Goal: Task Accomplishment & Management: Manage account settings

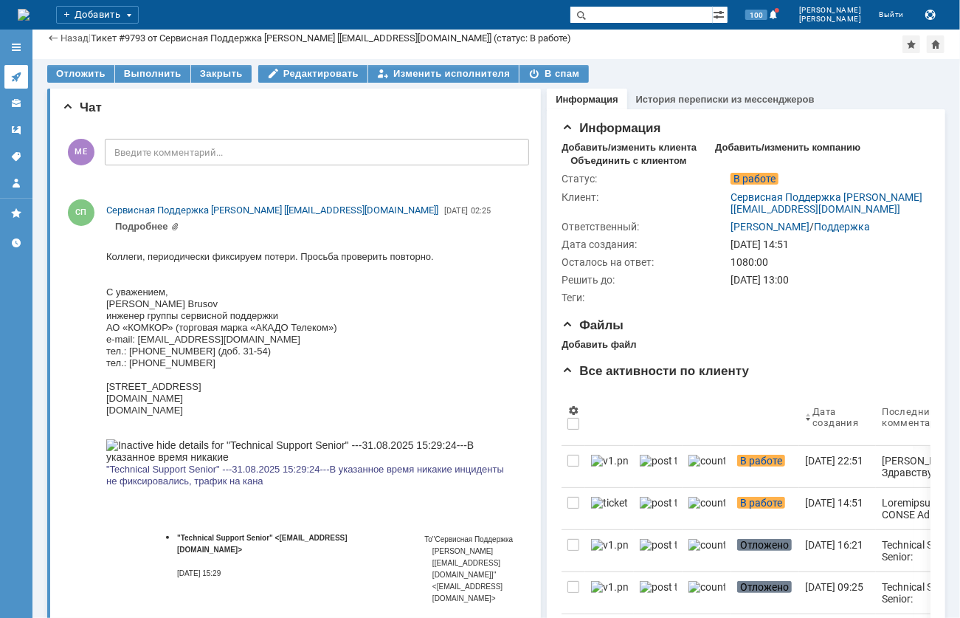
click at [18, 80] on icon at bounding box center [16, 77] width 12 height 12
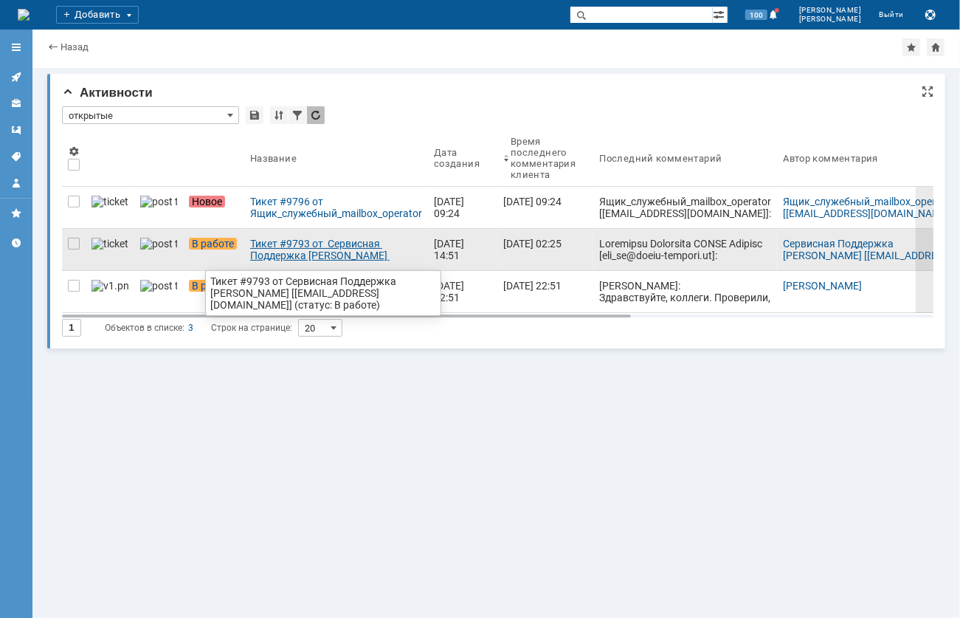
click at [278, 252] on div "Тикет #9793 от Сервисная Поддержка [PERSON_NAME] [[EMAIL_ADDRESS][DOMAIN_NAME]]…" at bounding box center [336, 250] width 172 height 24
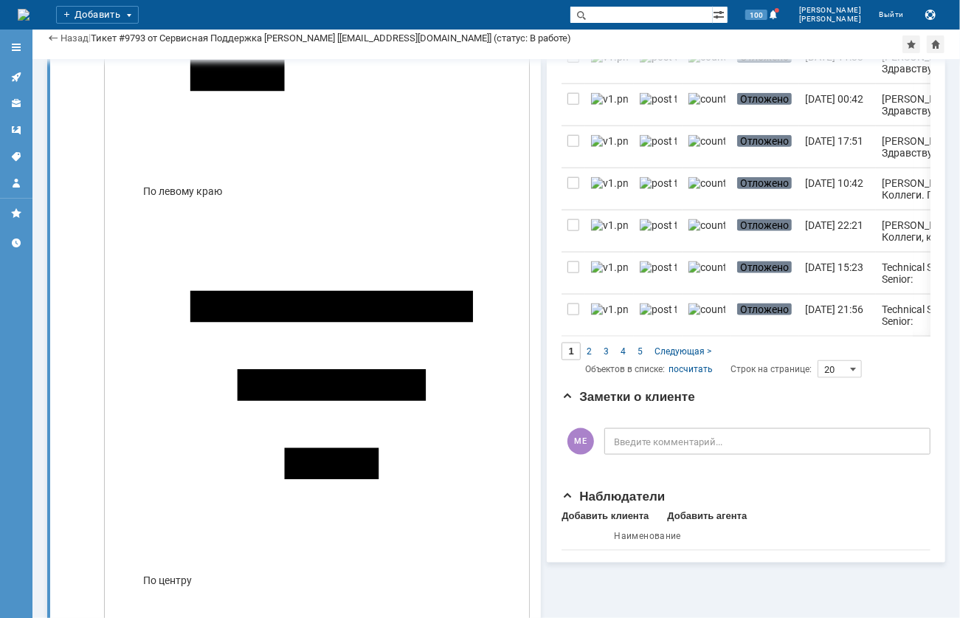
scroll to position [1019, 0]
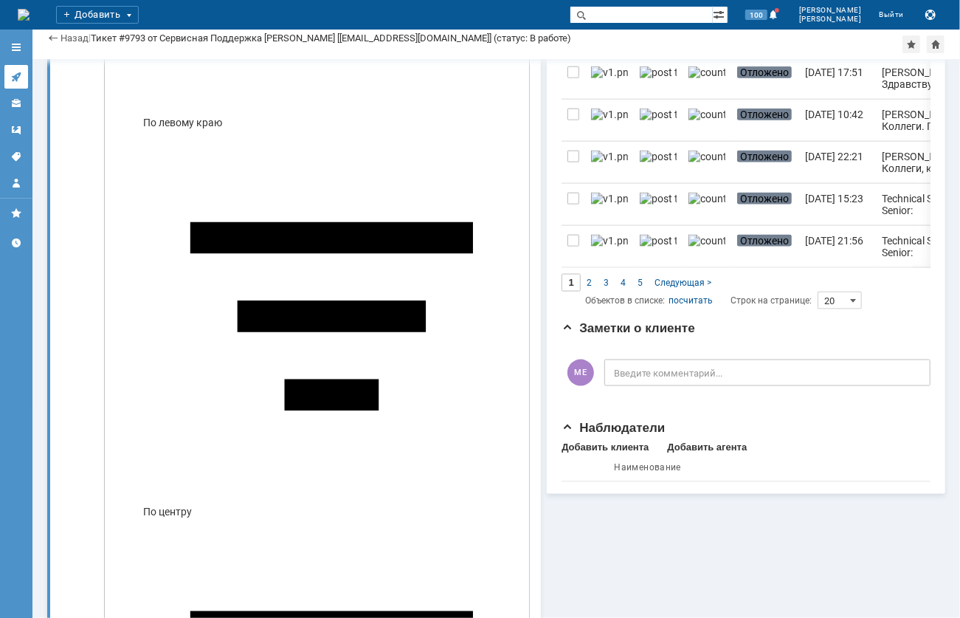
click at [18, 78] on icon at bounding box center [16, 77] width 10 height 10
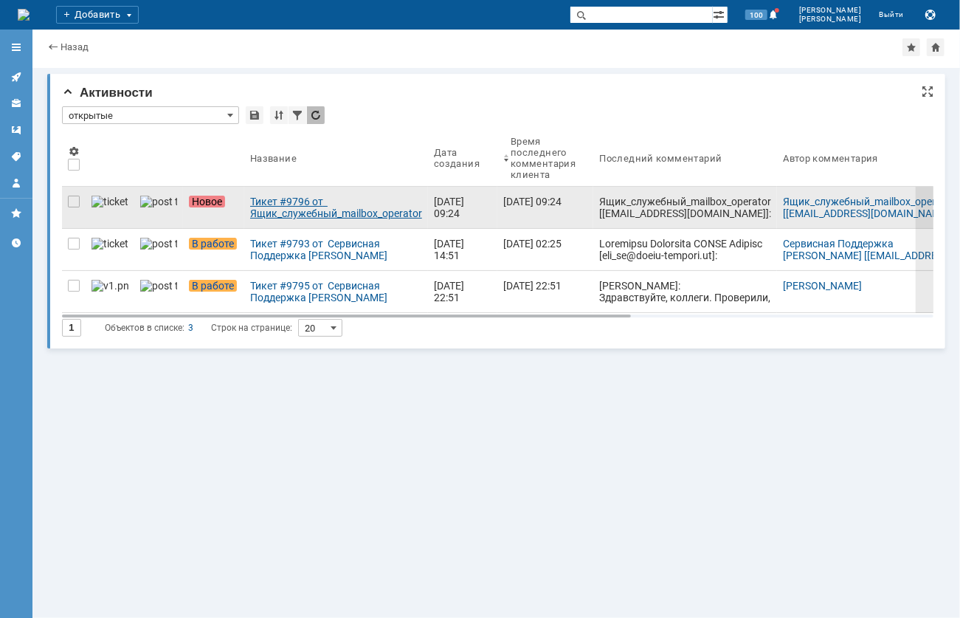
click at [261, 199] on div "Тикет #9796 от Ящик_служебный_mailbox_operator [[EMAIL_ADDRESS][DOMAIN_NAME]] (…" at bounding box center [336, 208] width 172 height 24
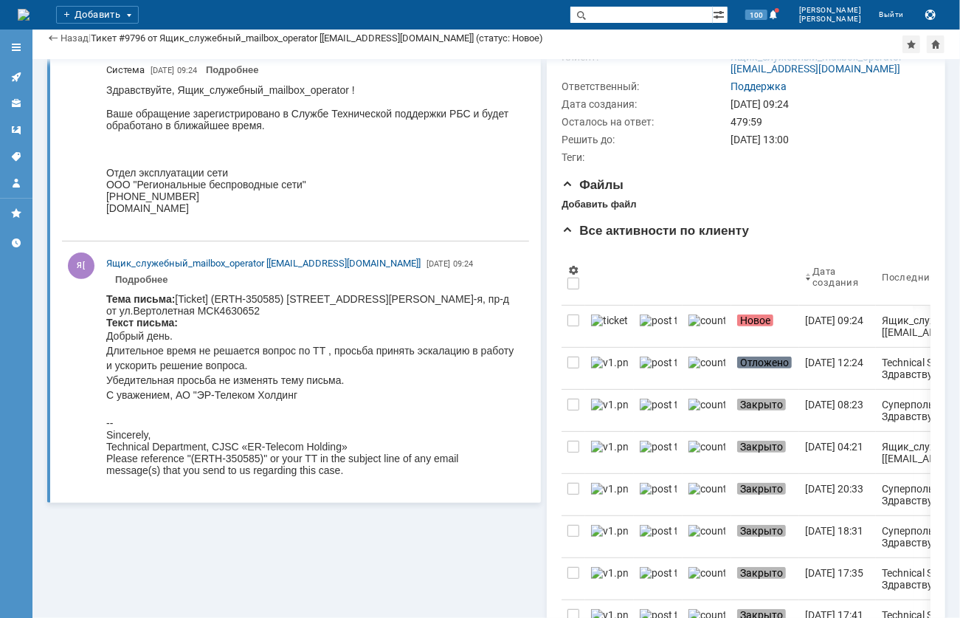
scroll to position [124, 0]
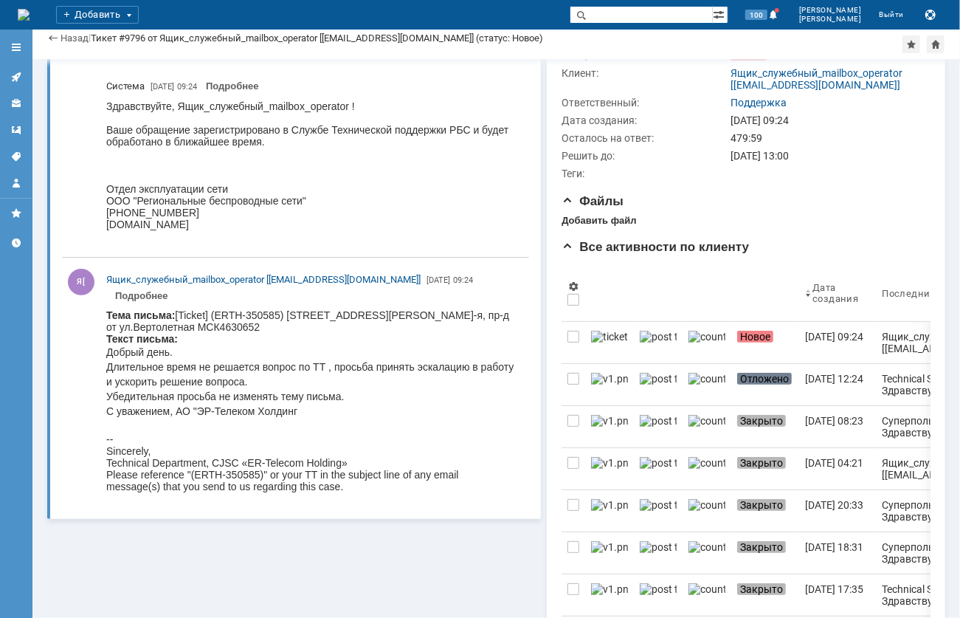
click at [385, 314] on body "Тема письма: [Ticket] (ERTH-350585) [STREET_ADDRESS][PERSON_NAME]-я, пр-д от ул…" at bounding box center [310, 400] width 409 height 183
copy body "[PERSON_NAME]"
click at [686, 12] on input "text" at bounding box center [641, 15] width 143 height 18
paste input "[PERSON_NAME]"
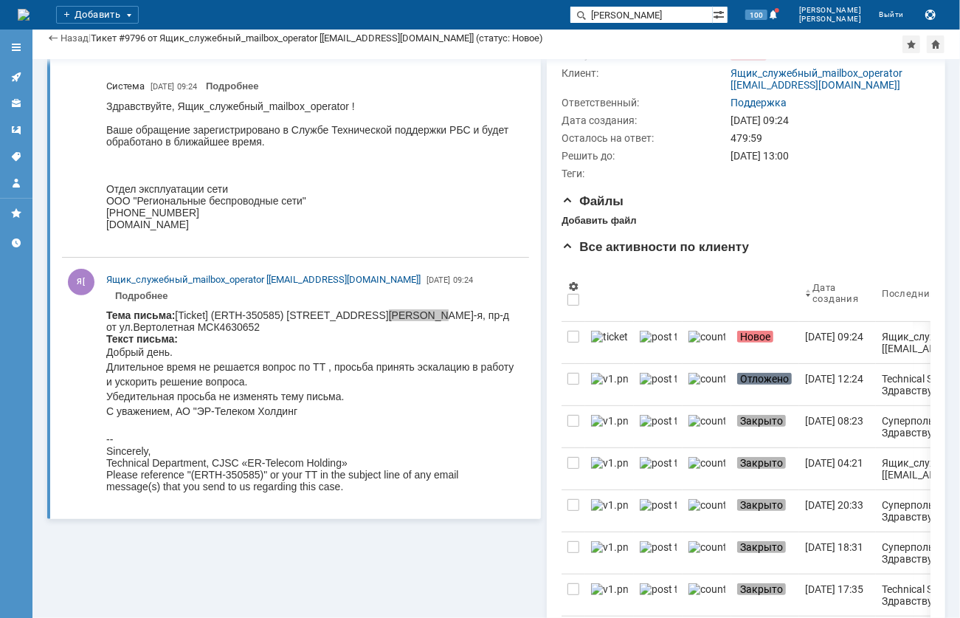
type input "[PERSON_NAME]"
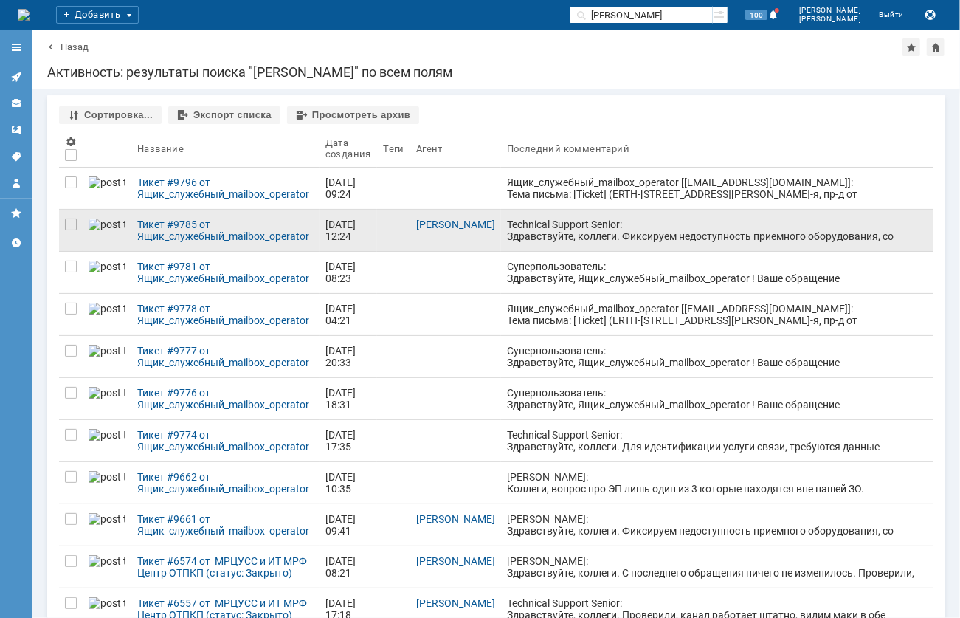
click at [561, 226] on div "Technical Support Senior: Здравствуйте, коллеги. Фиксируем недоступность приемн…" at bounding box center [717, 259] width 421 height 83
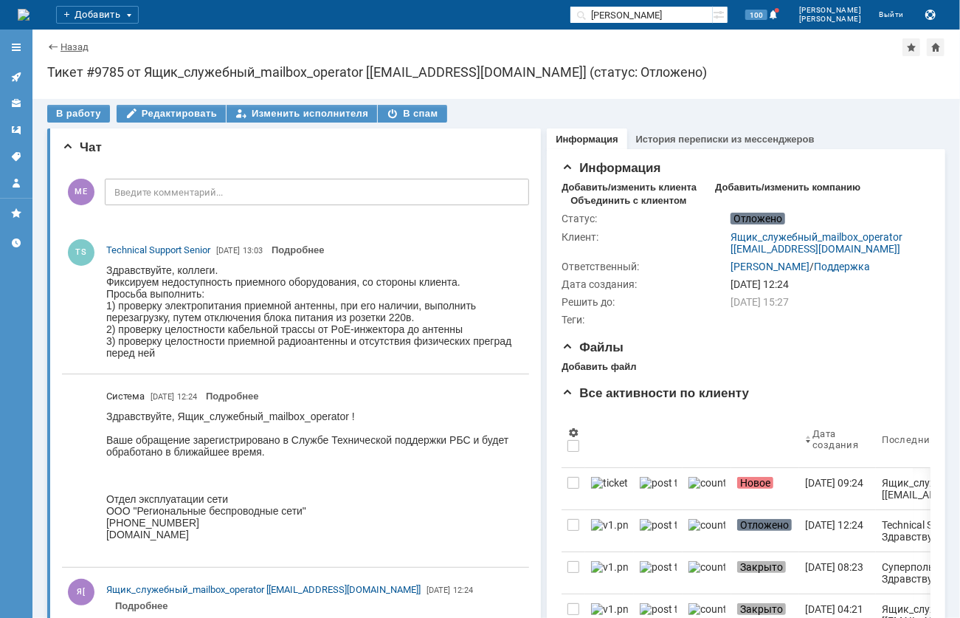
click at [63, 44] on link "Назад" at bounding box center [75, 46] width 28 height 11
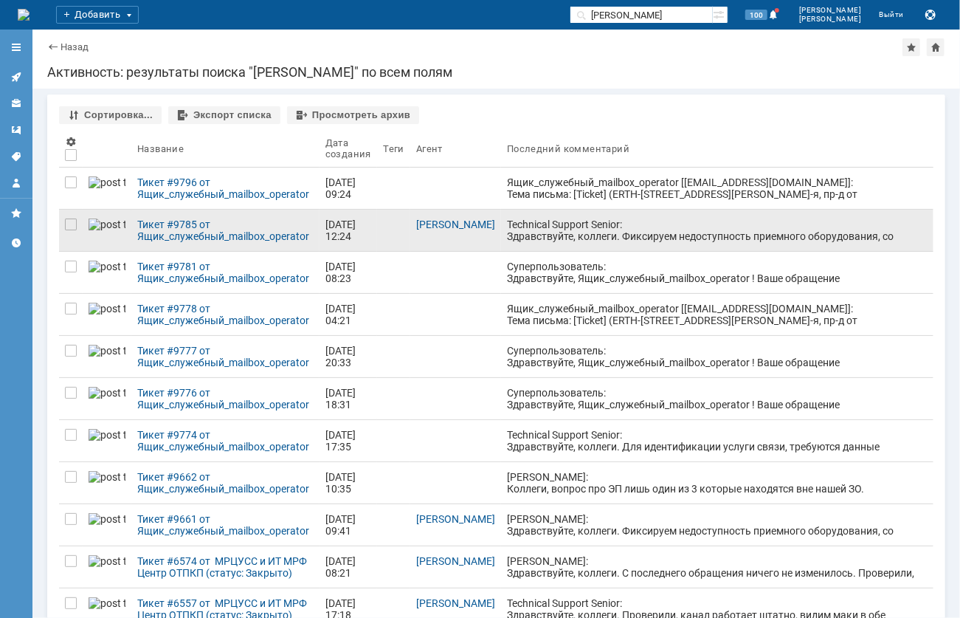
click at [594, 228] on div "Technical Support Senior: Здравствуйте, коллеги. Фиксируем недоступность приемн…" at bounding box center [717, 259] width 421 height 83
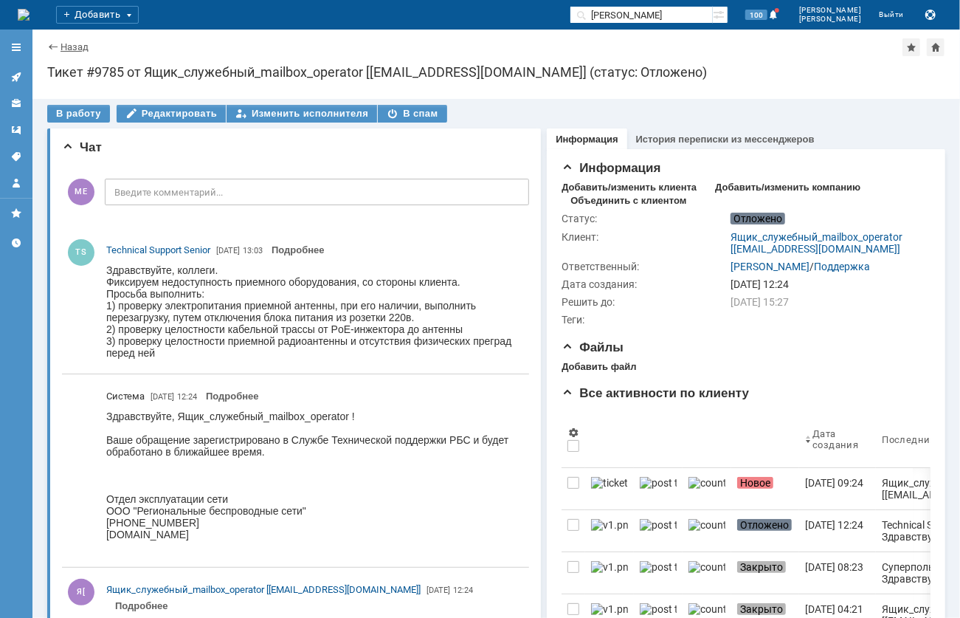
click at [75, 47] on link "Назад" at bounding box center [75, 46] width 28 height 11
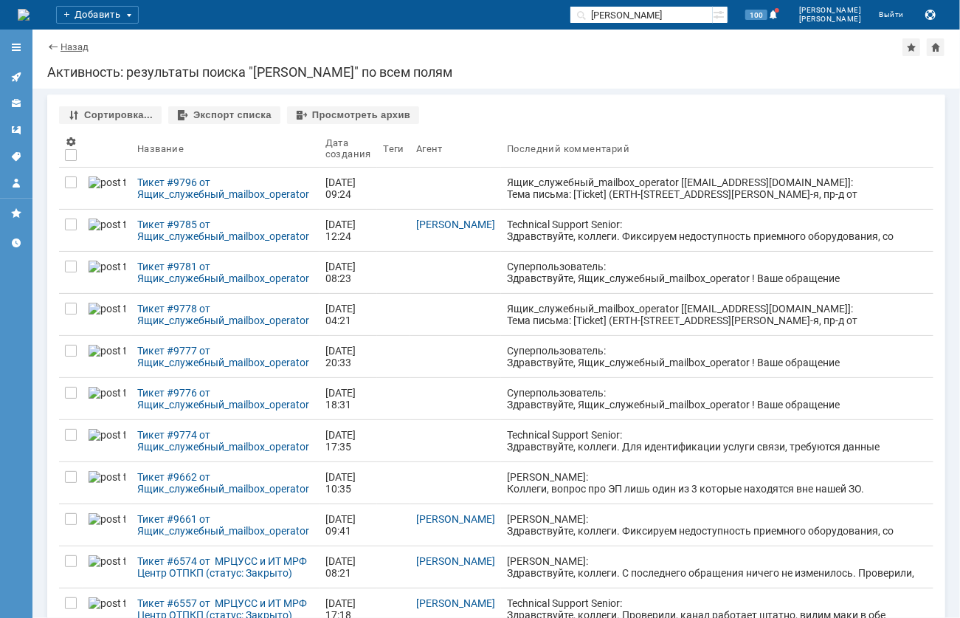
click at [71, 47] on link "Назад" at bounding box center [75, 46] width 28 height 11
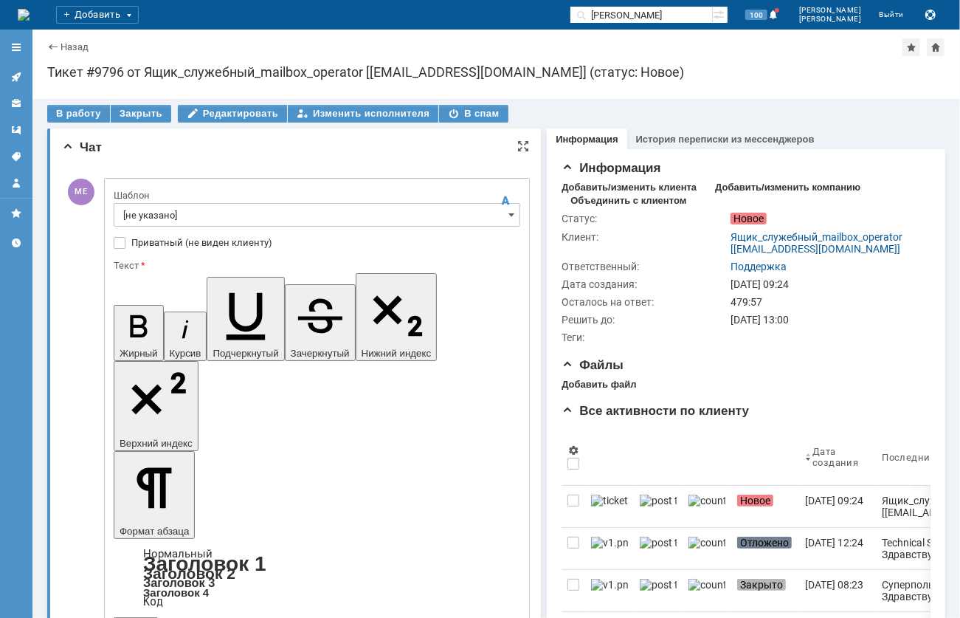
click at [555, 19] on div "На домашнюю Добавить [PERSON_NAME] 100 [PERSON_NAME] Выйти Служебная информация…" at bounding box center [480, 15] width 960 height 30
drag, startPoint x: 418, startPoint y: 3571, endPoint x: 36, endPoint y: 3571, distance: 381.6
click at [671, 21] on input "[PERSON_NAME]" at bounding box center [641, 15] width 143 height 18
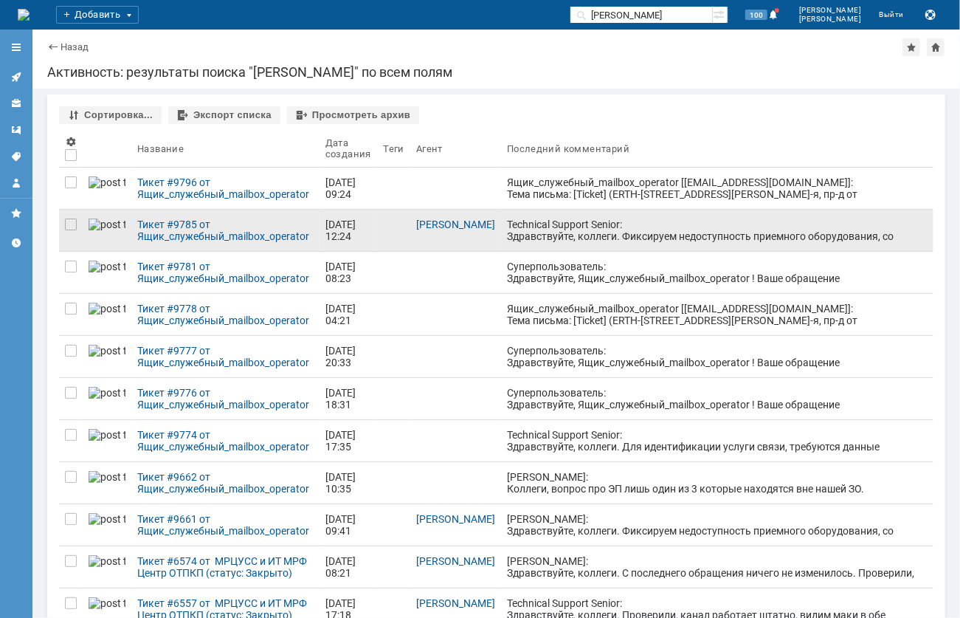
click at [507, 222] on div "Technical Support Senior: Здравствуйте, коллеги. Фиксируем недоступность приемн…" at bounding box center [717, 259] width 421 height 83
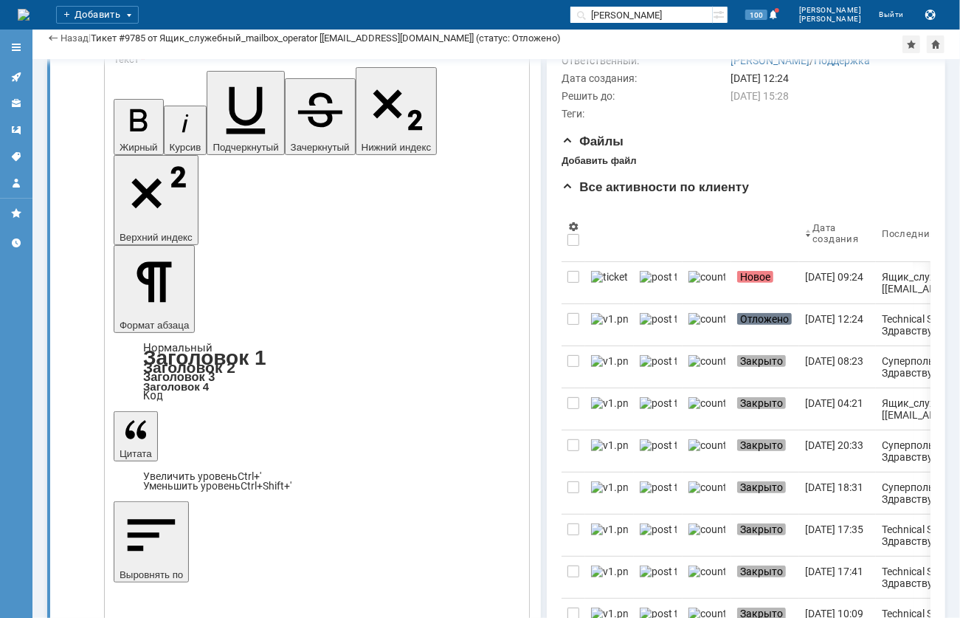
scroll to position [232, 0]
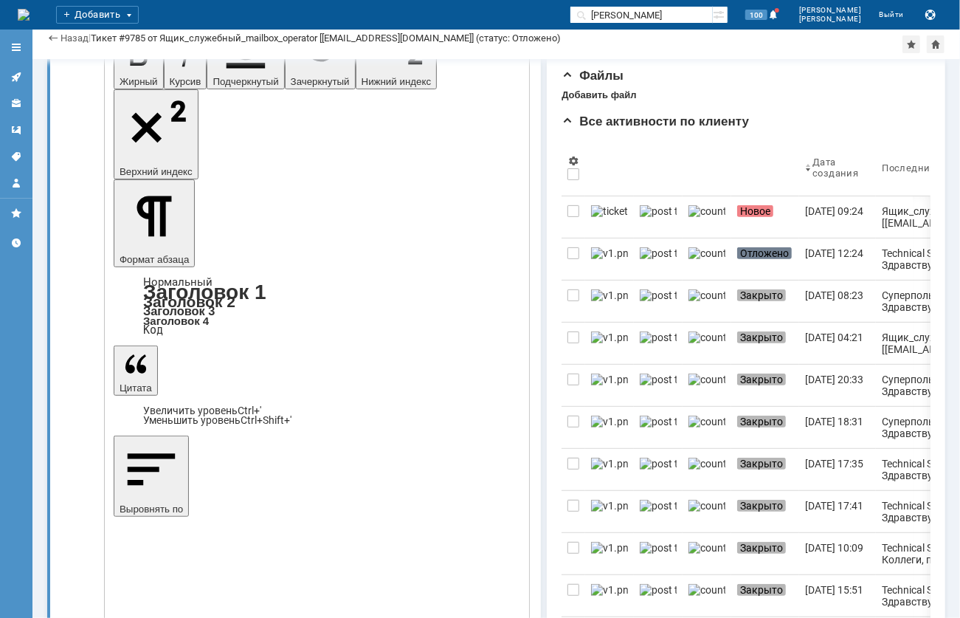
drag, startPoint x: 283, startPoint y: 293, endPoint x: 219, endPoint y: 289, distance: 64.3
copy span "[DATE] 13:03"
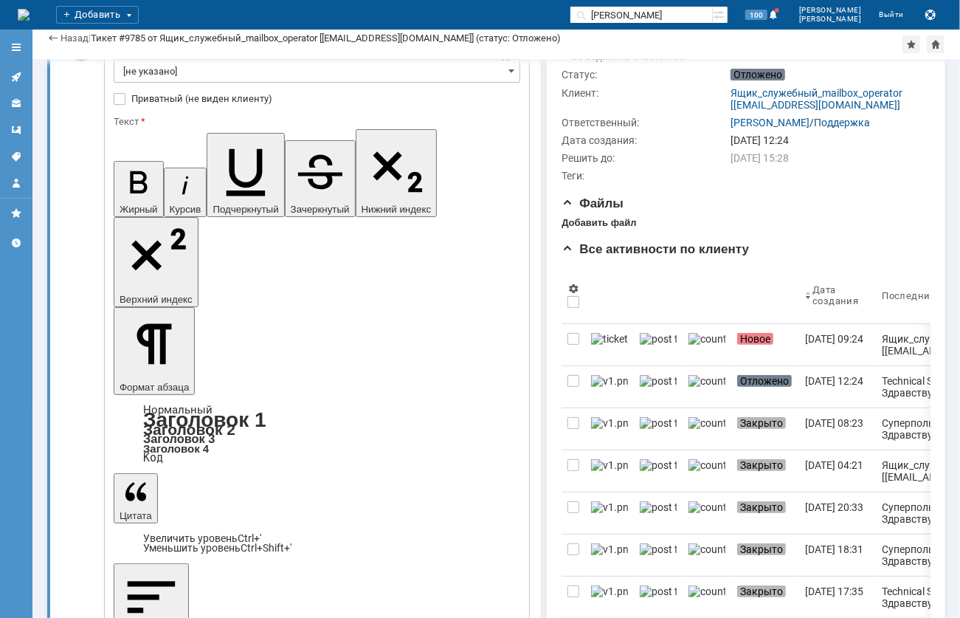
scroll to position [47, 0]
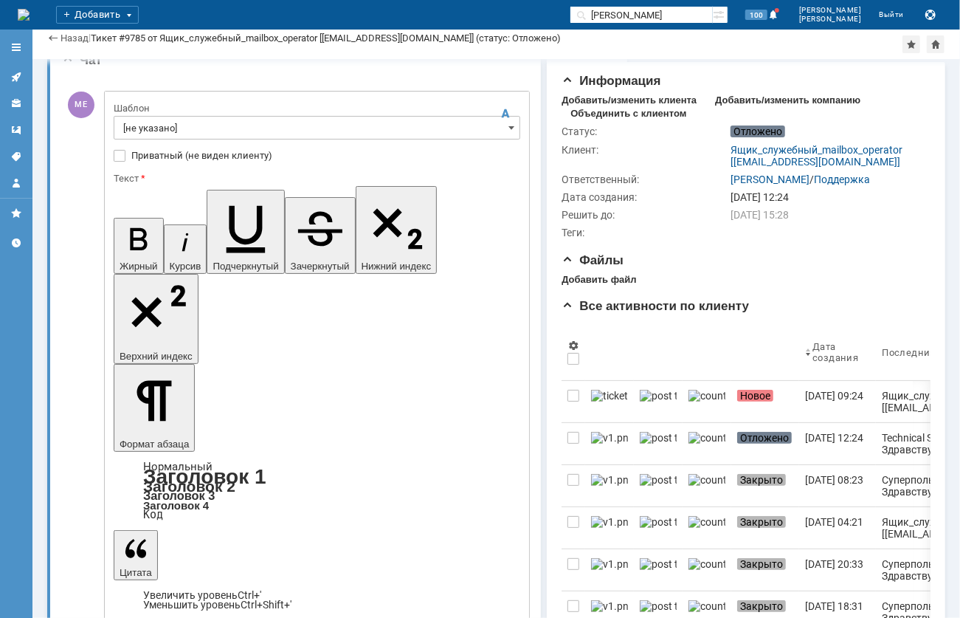
drag, startPoint x: 230, startPoint y: 3488, endPoint x: 39, endPoint y: 3458, distance: 193.6
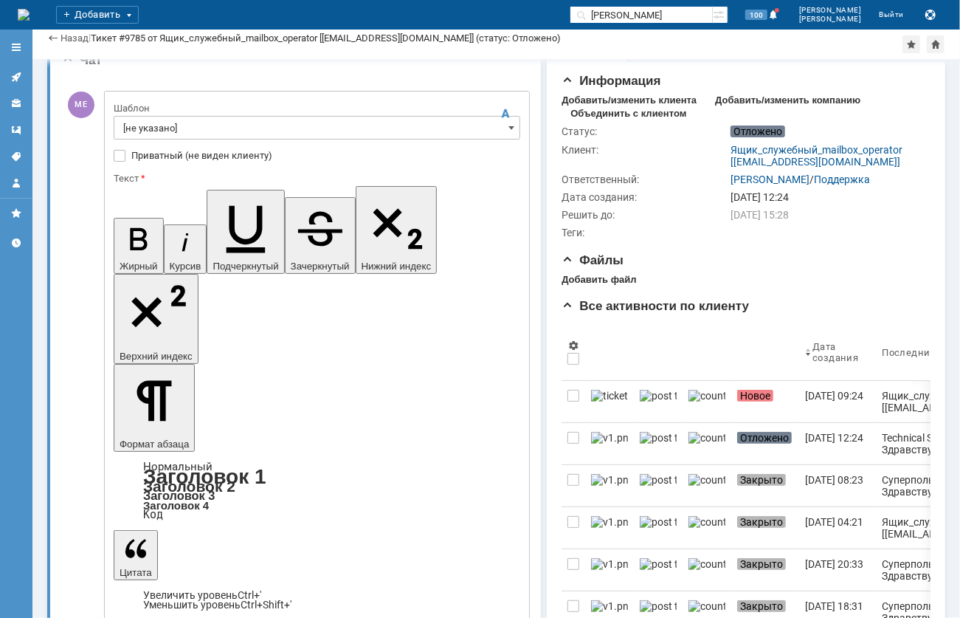
drag, startPoint x: 230, startPoint y: 3493, endPoint x: 28, endPoint y: 3472, distance: 203.3
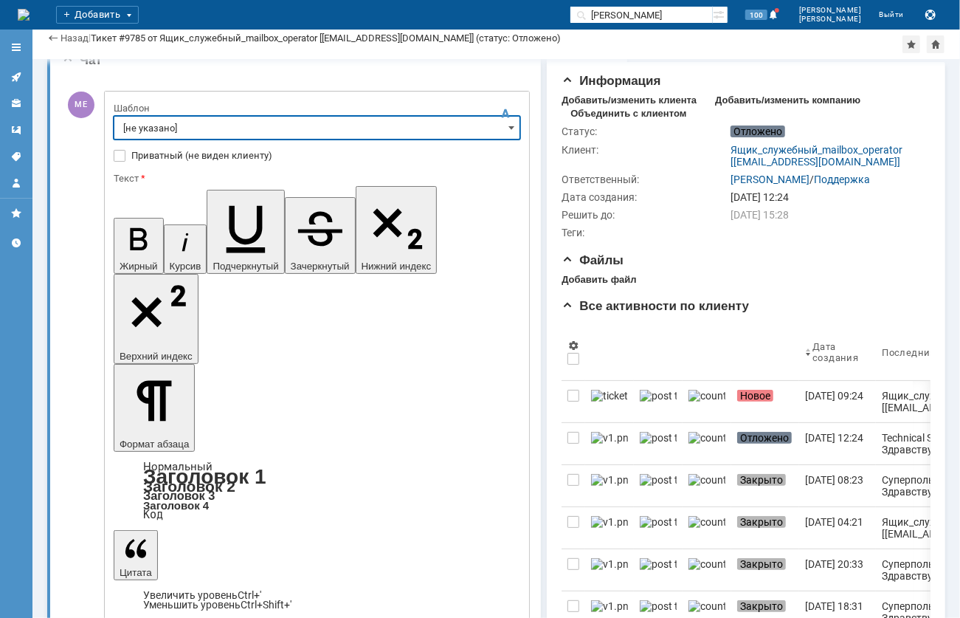
click at [252, 130] on input "[не указано]" at bounding box center [317, 128] width 407 height 24
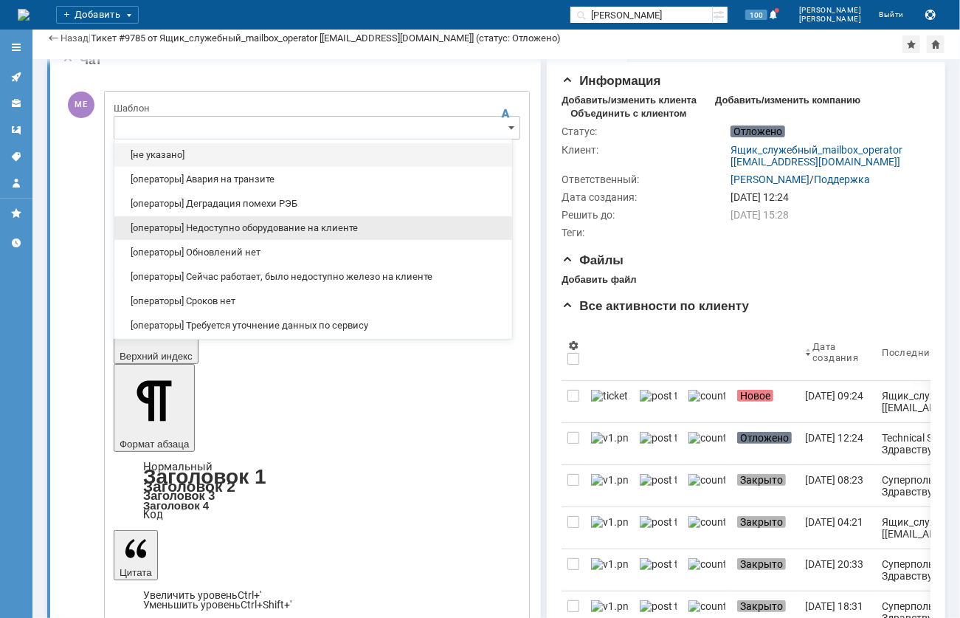
click at [221, 226] on span "[операторы] Недоступно оборудование на клиенте" at bounding box center [313, 228] width 380 height 12
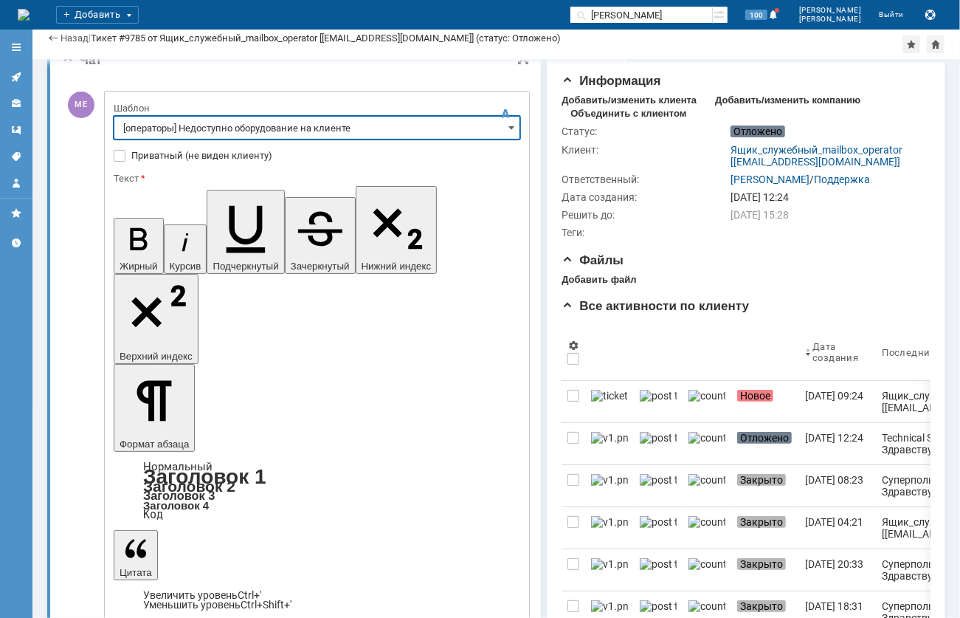
scroll to position [118, 4]
type input "[операторы] Недоступно оборудование на клиенте"
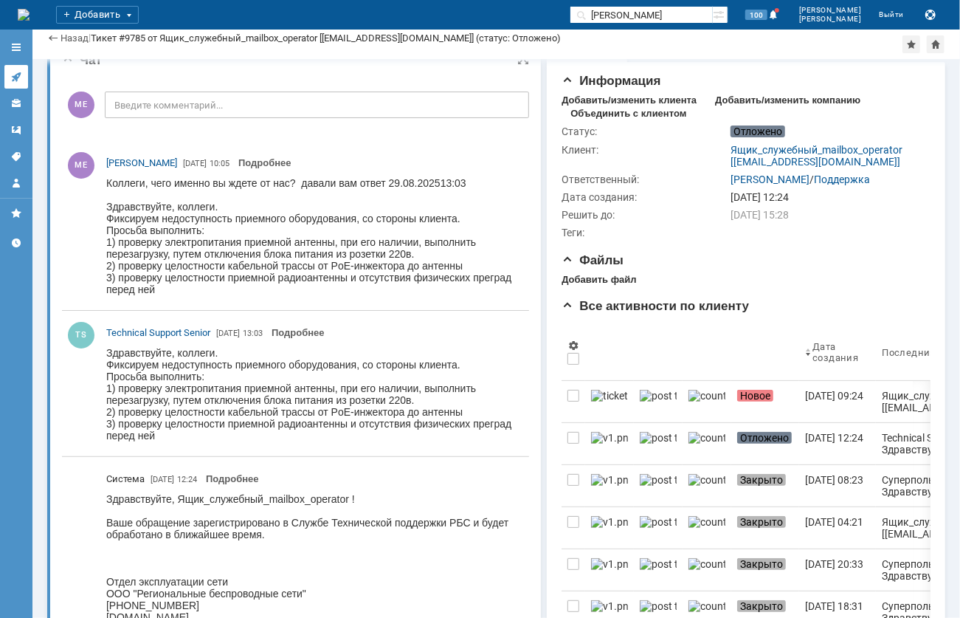
scroll to position [0, 0]
click at [16, 72] on icon at bounding box center [16, 77] width 12 height 12
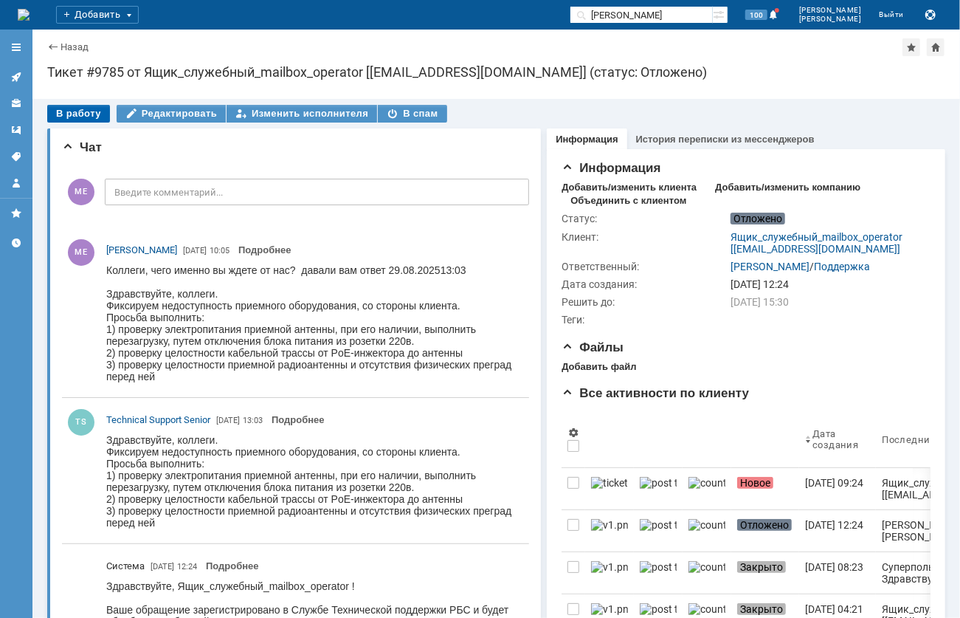
click at [77, 110] on div "В работу" at bounding box center [78, 114] width 63 height 18
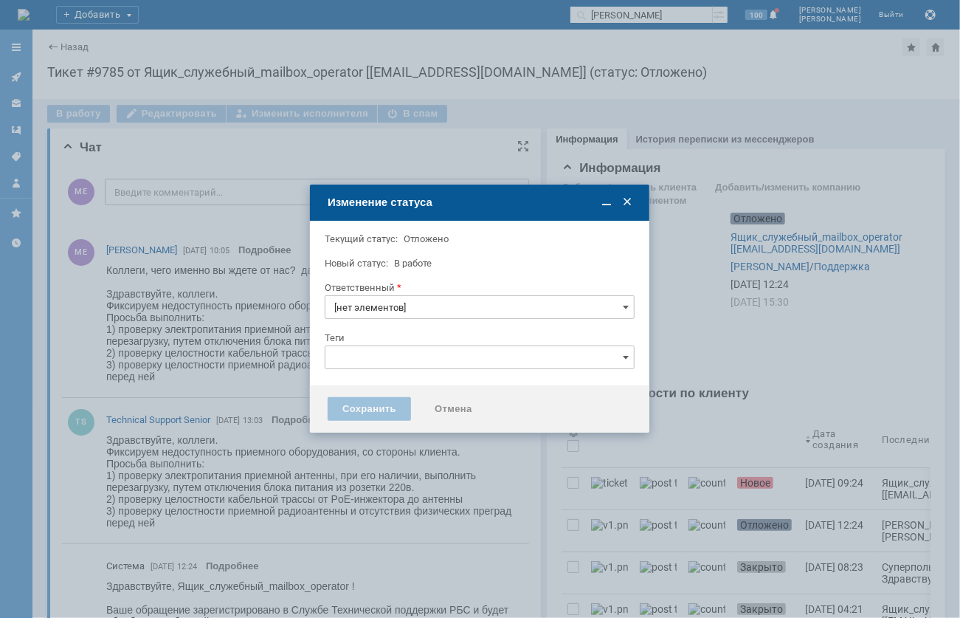
type input "[PERSON_NAME]"
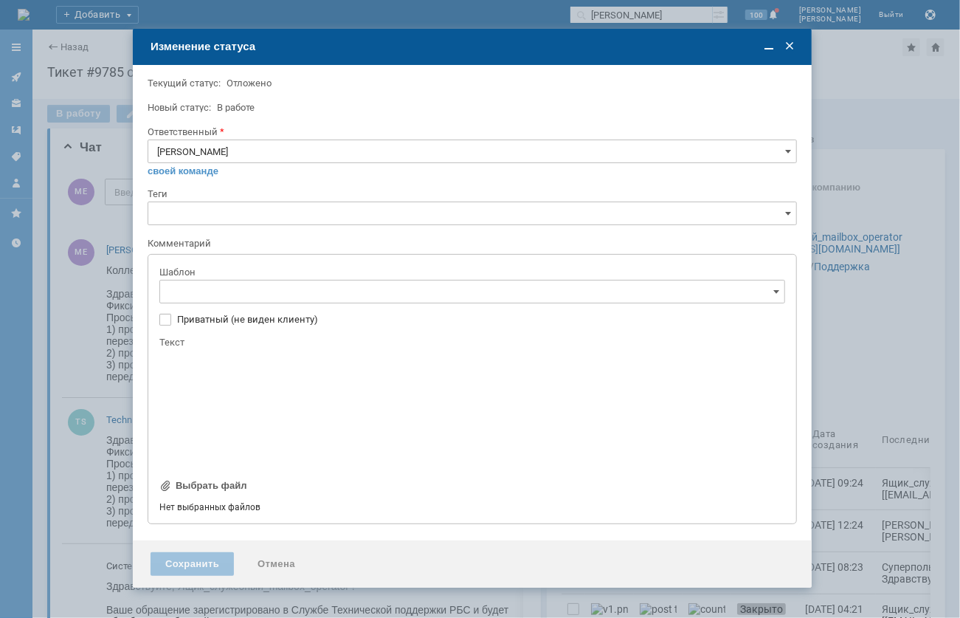
type input "[не указано]"
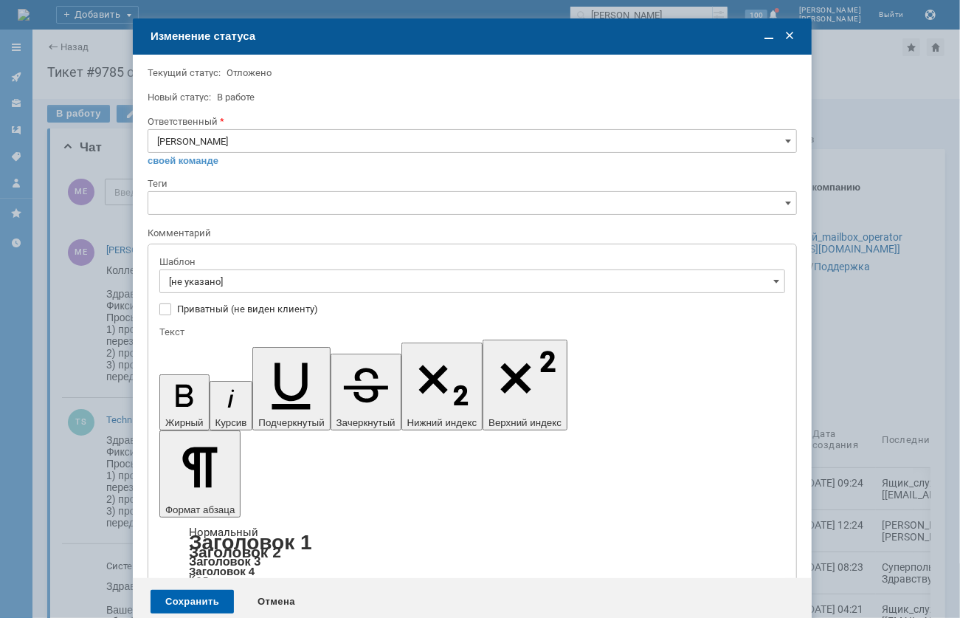
click at [193, 590] on div "Сохранить" at bounding box center [192, 602] width 83 height 24
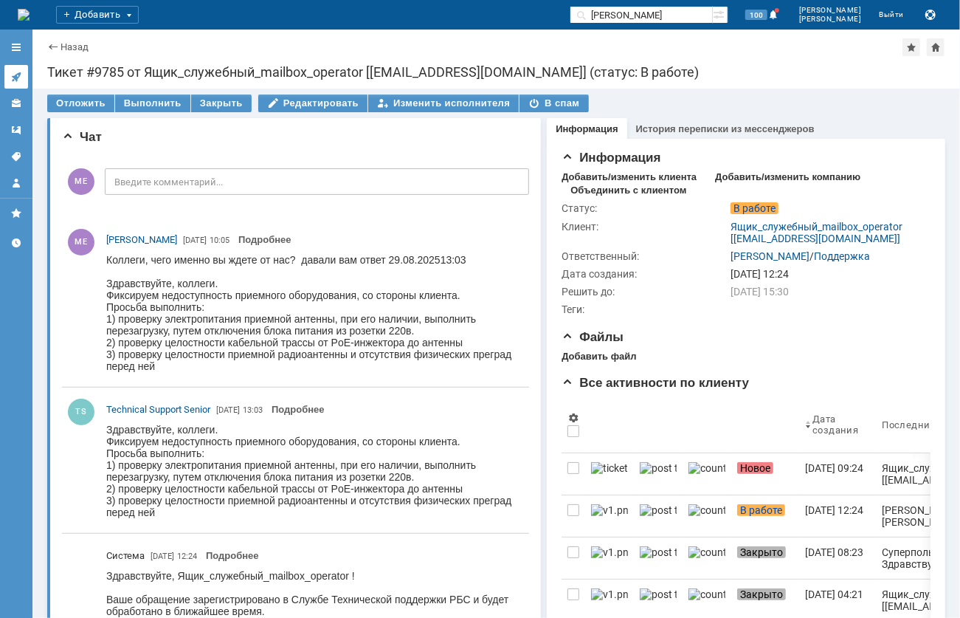
click at [16, 78] on icon at bounding box center [16, 77] width 10 height 10
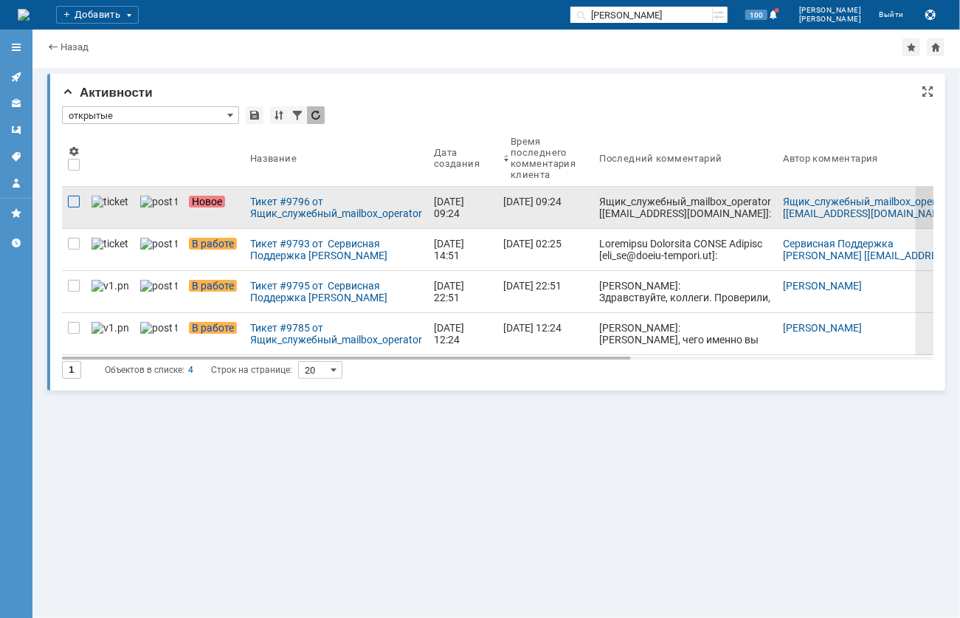
click at [72, 202] on div at bounding box center [74, 202] width 12 height 12
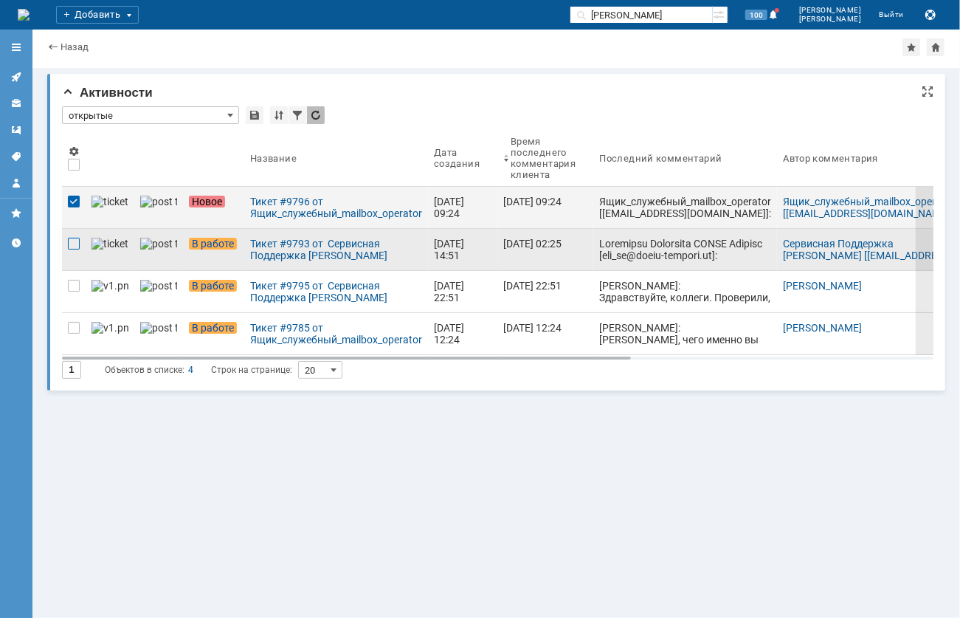
click at [72, 247] on div at bounding box center [74, 244] width 12 height 12
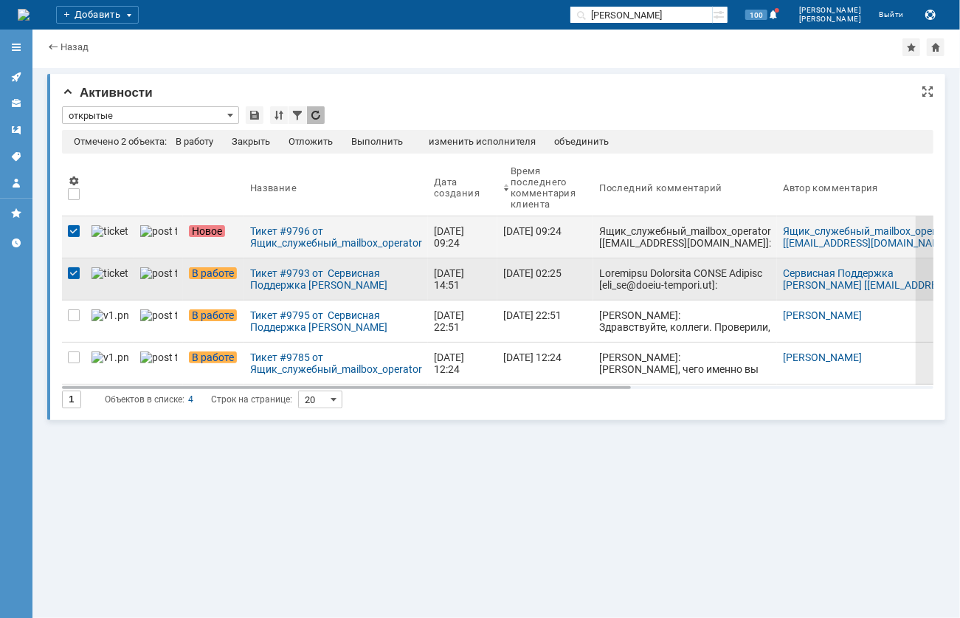
click at [68, 275] on div at bounding box center [74, 273] width 12 height 12
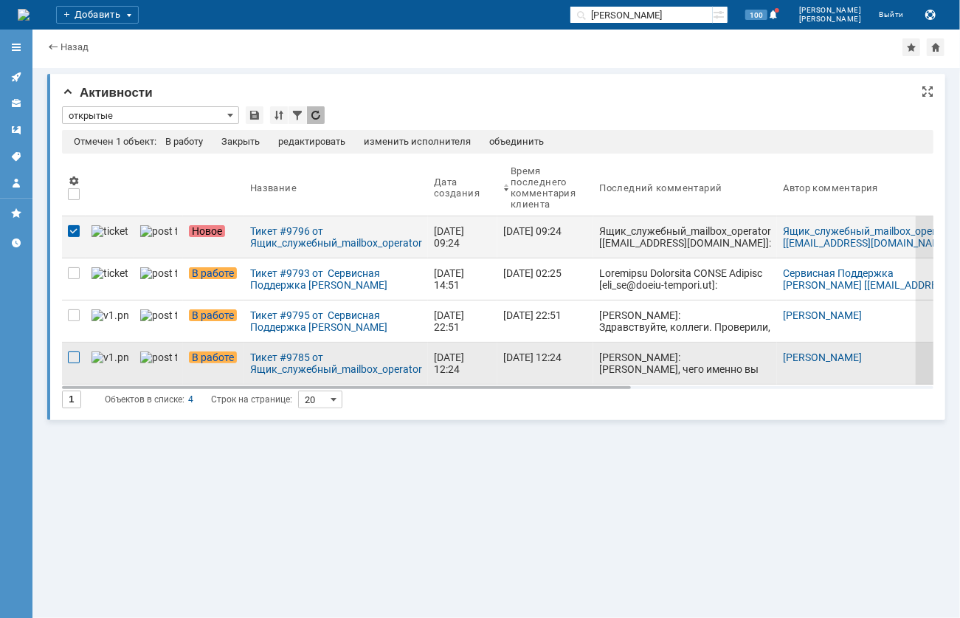
click at [78, 359] on div at bounding box center [74, 357] width 12 height 12
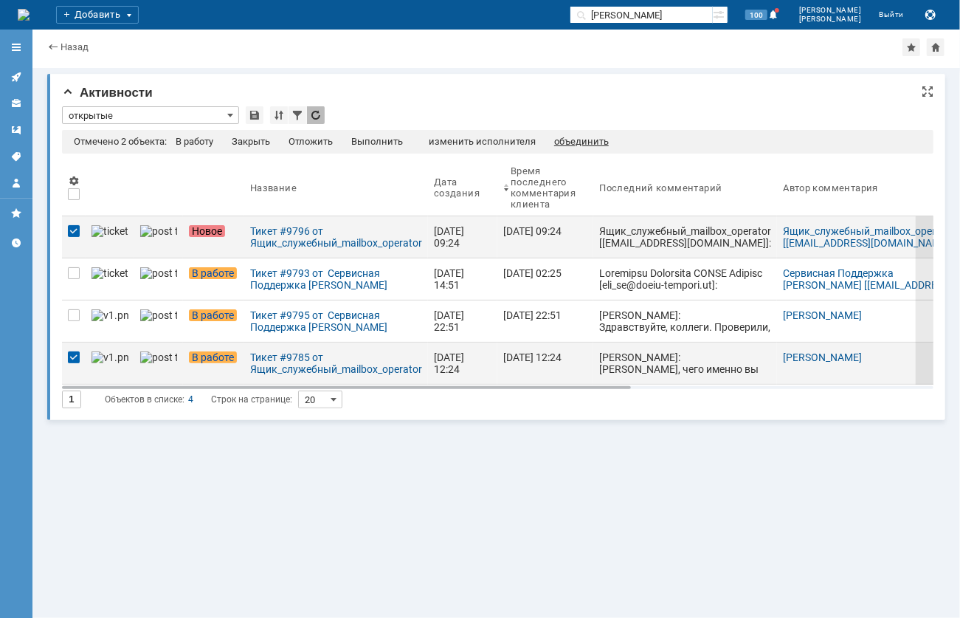
click at [574, 140] on div "объединить" at bounding box center [581, 142] width 55 height 12
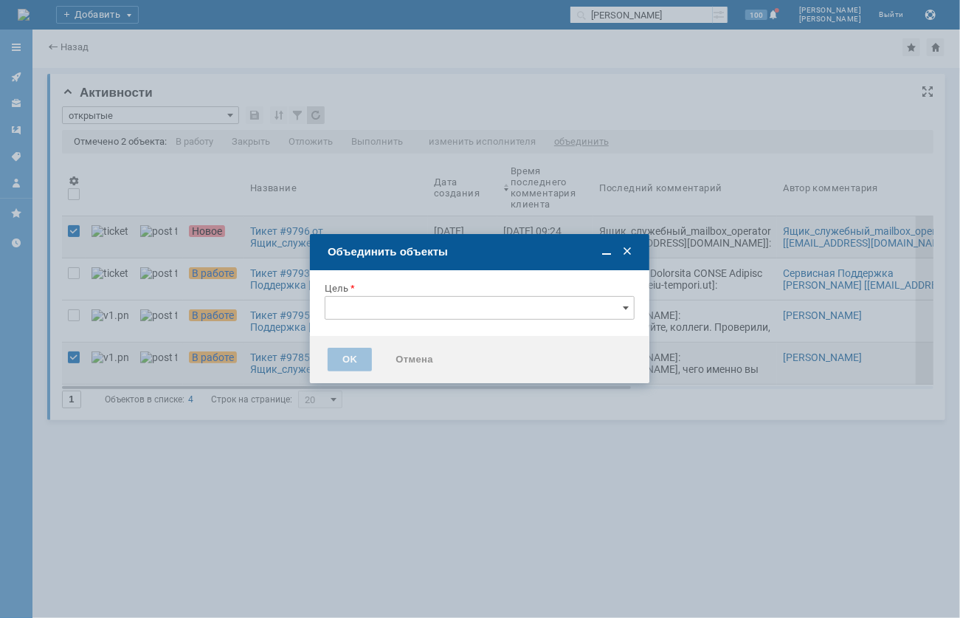
type input "[не указано]"
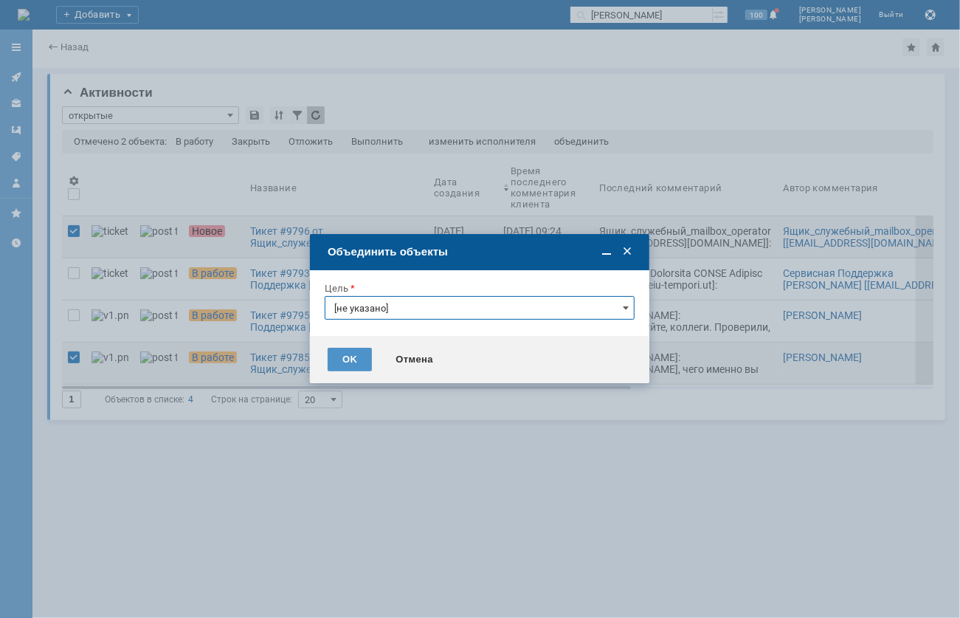
click at [411, 316] on input "[не указано]" at bounding box center [480, 308] width 310 height 24
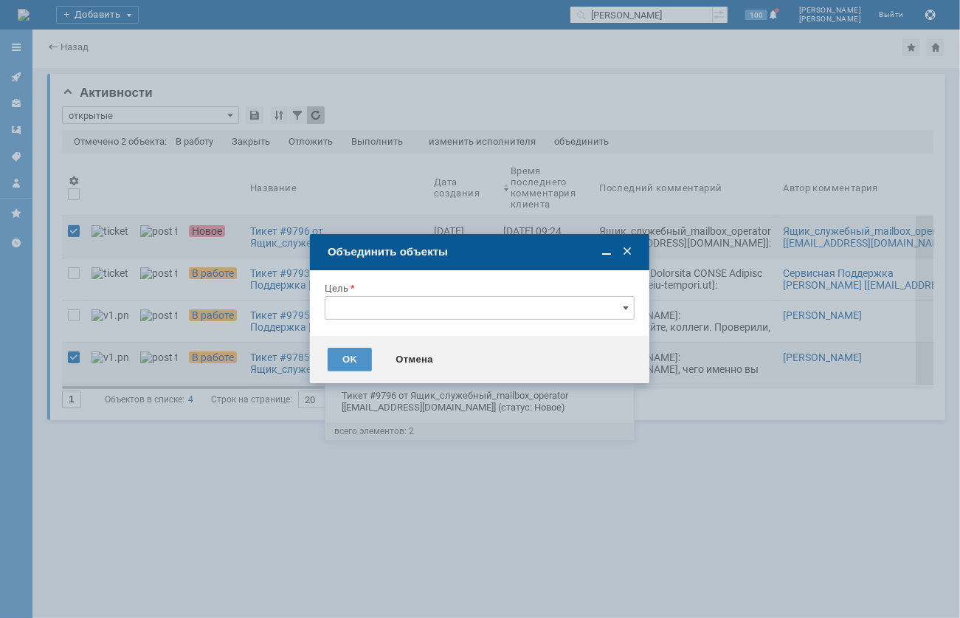
click at [403, 369] on span "Тикет #9785 от Ящик_служебный_mailbox_operator [[EMAIL_ADDRESS][DOMAIN_NAME]] (…" at bounding box center [479, 366] width 291 height 24
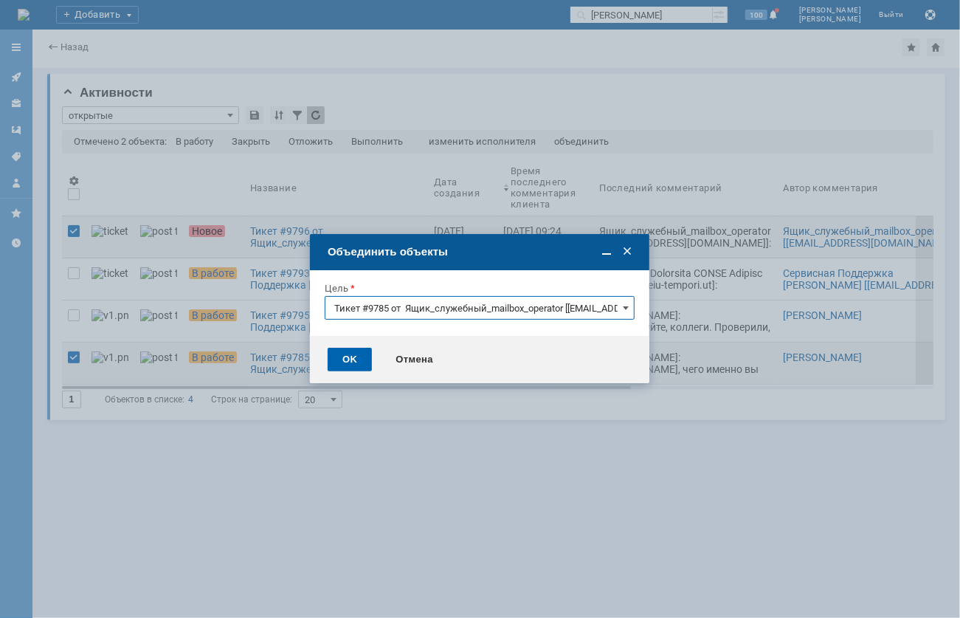
type input "Тикет #9785 от Ящик_служебный_mailbox_operator [[EMAIL_ADDRESS][DOMAIN_NAME]] (…"
click at [358, 360] on div "OK" at bounding box center [350, 360] width 44 height 24
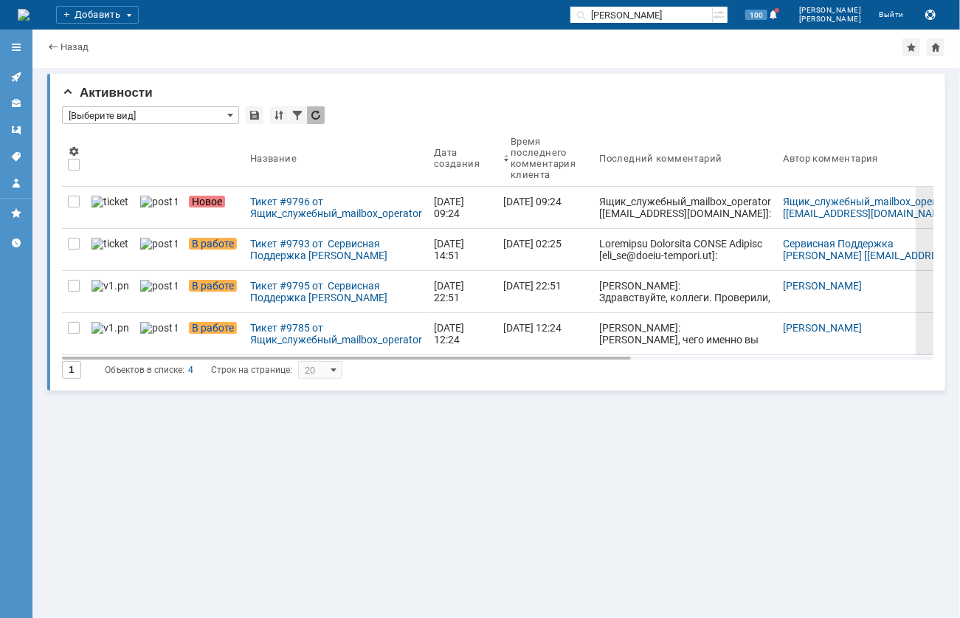
type input "[Выберите вид]"
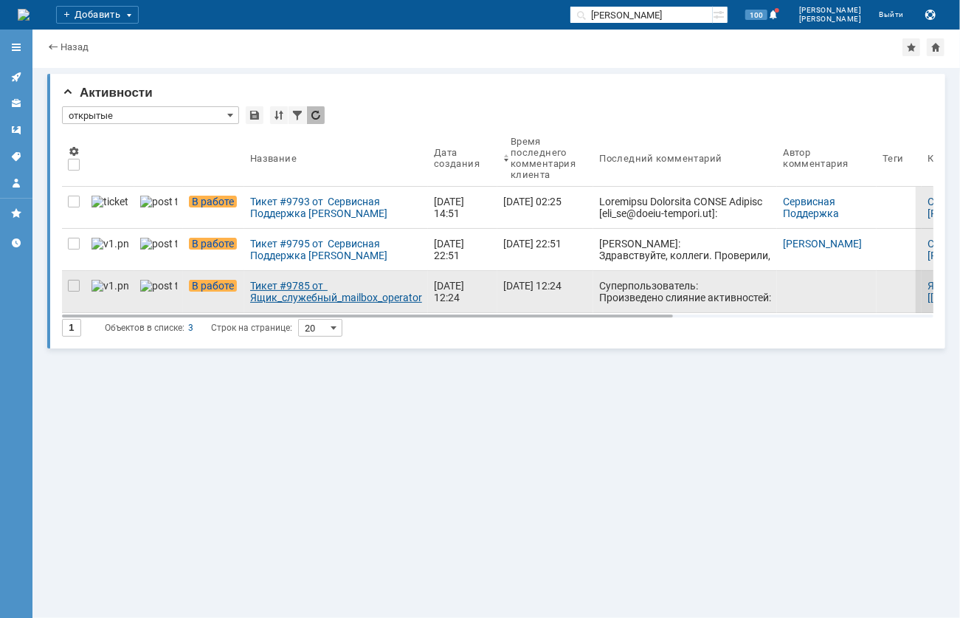
click at [294, 292] on div "Тикет #9785 от Ящик_служебный_mailbox_operator [[EMAIL_ADDRESS][DOMAIN_NAME]] (…" at bounding box center [336, 292] width 172 height 24
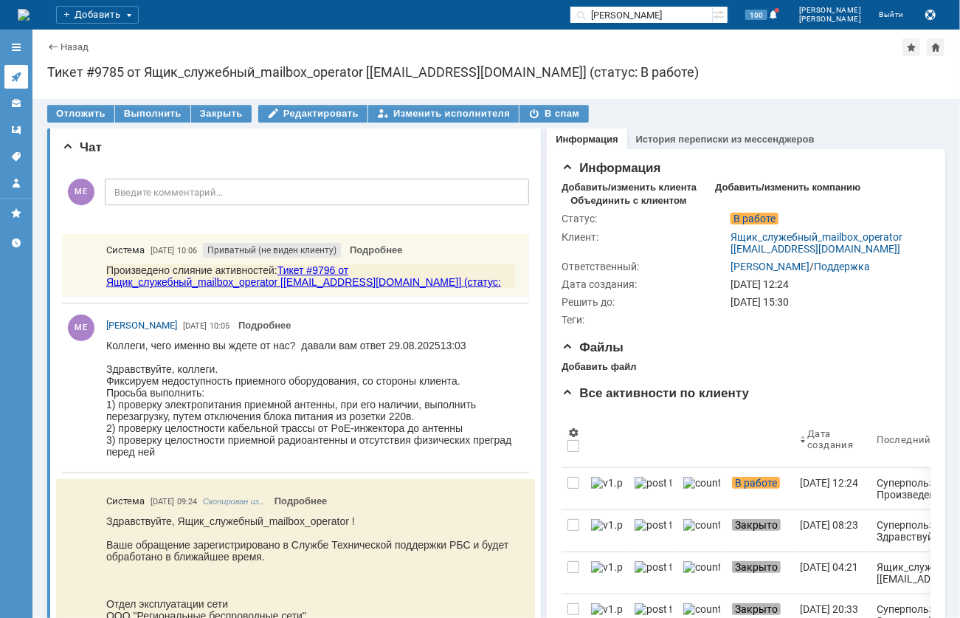
click at [13, 78] on icon at bounding box center [16, 77] width 12 height 12
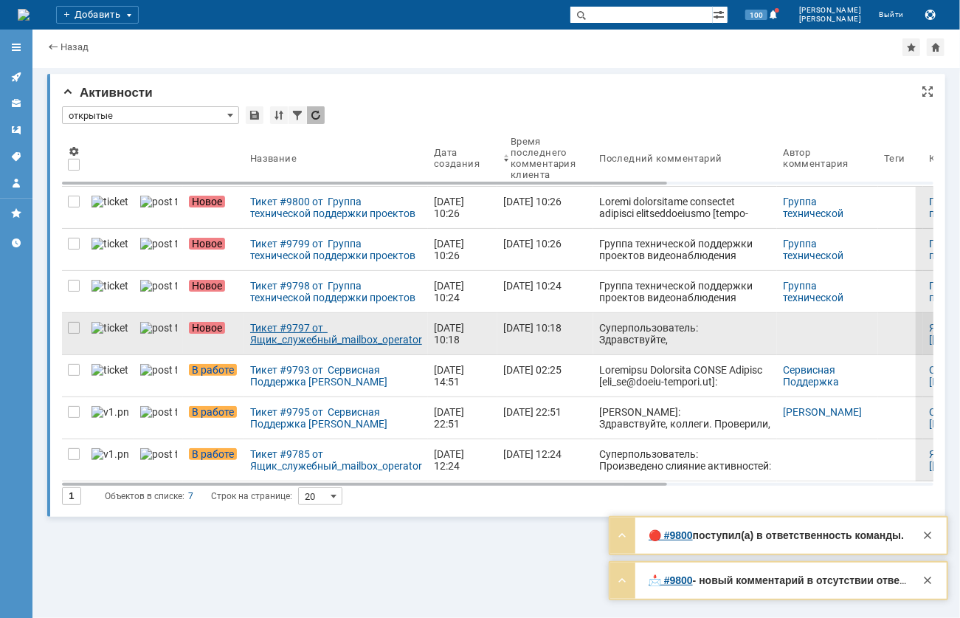
click at [250, 326] on div "Тикет #9797 от Ящик_служебный_mailbox_operator [operator@ertelecom.ru] (статус:…" at bounding box center [336, 334] width 172 height 24
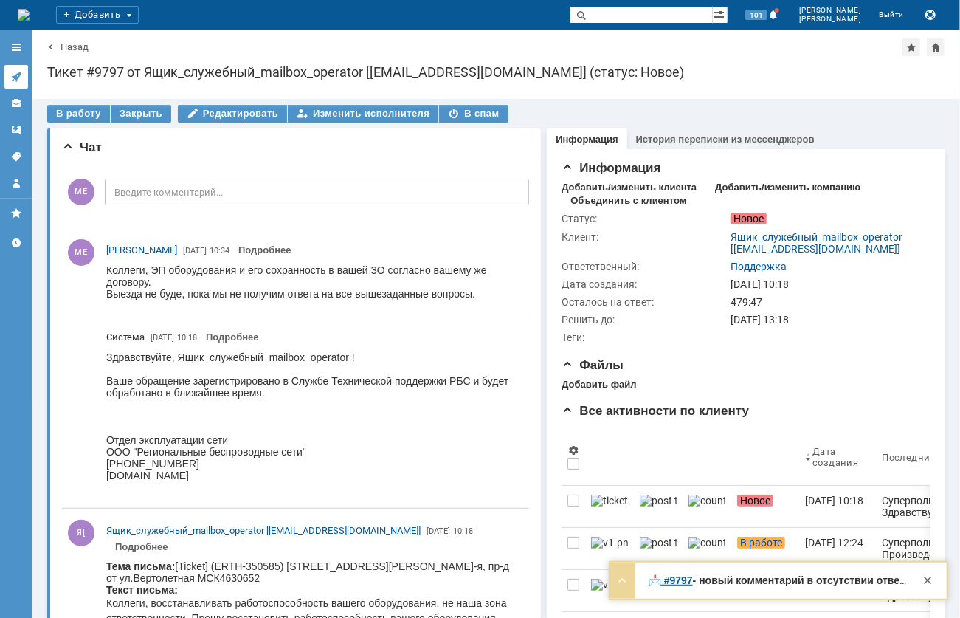
click at [27, 75] on link at bounding box center [16, 77] width 24 height 24
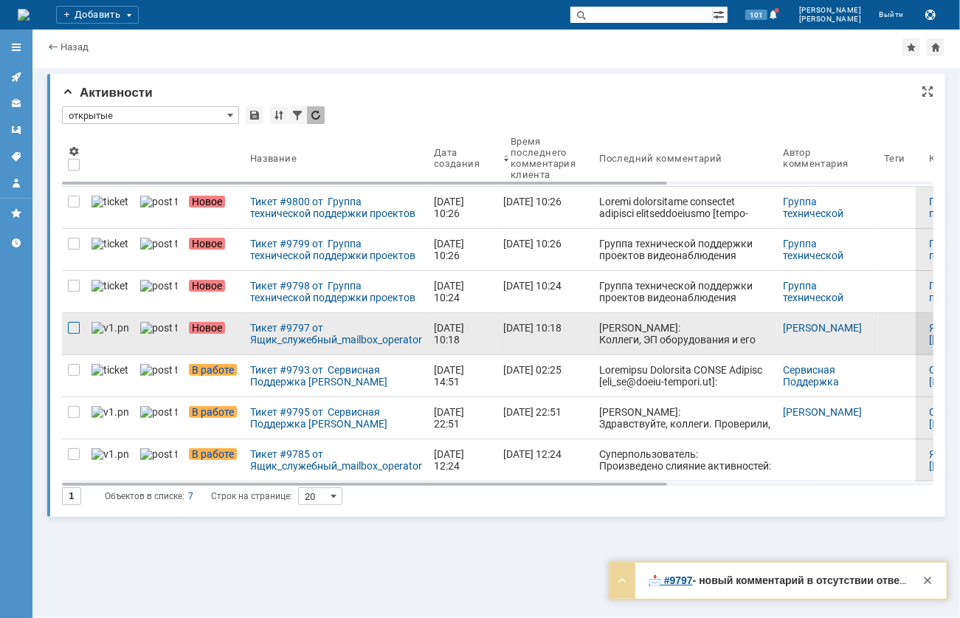
click at [77, 328] on div at bounding box center [74, 328] width 12 height 12
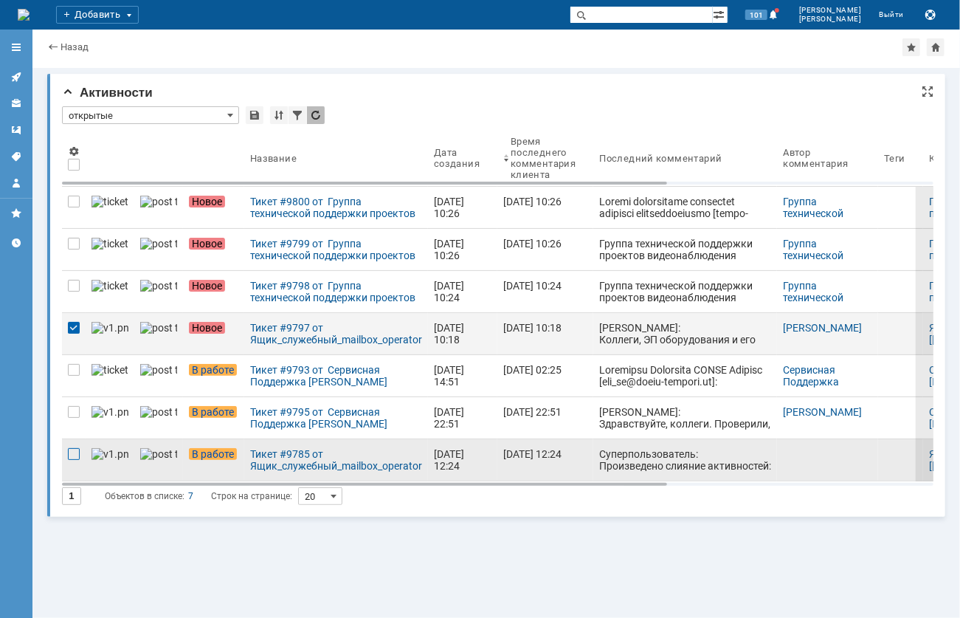
click at [69, 455] on div at bounding box center [74, 454] width 12 height 12
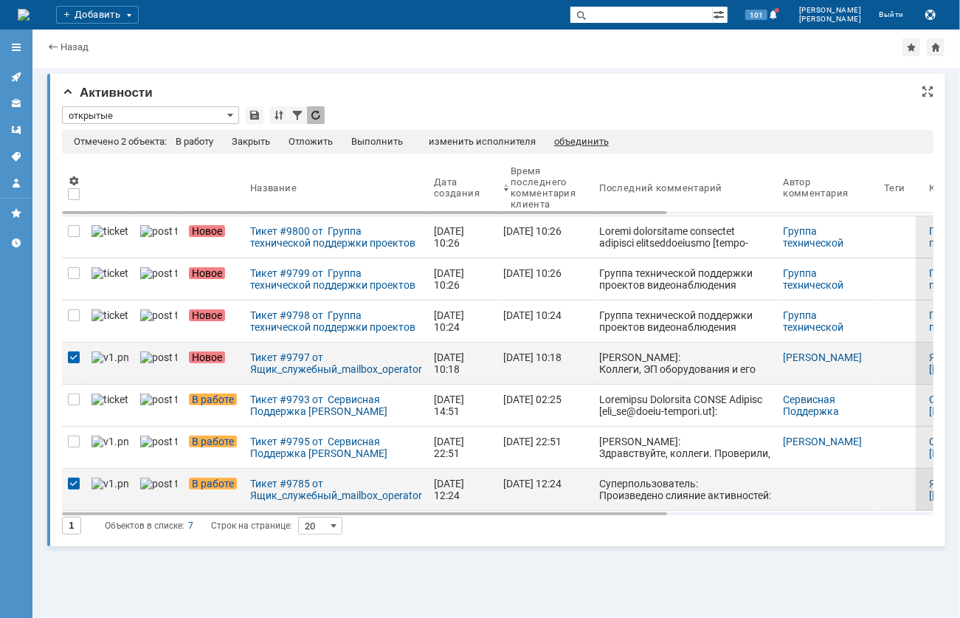
click at [585, 142] on div "объединить" at bounding box center [581, 142] width 55 height 12
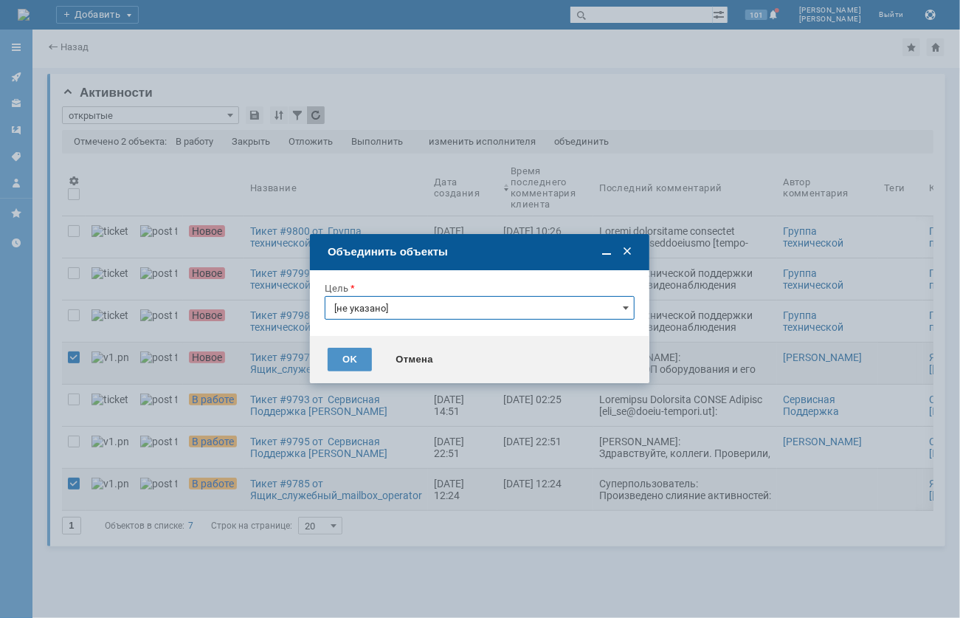
click at [406, 306] on input "[не указано]" at bounding box center [480, 308] width 310 height 24
click at [403, 377] on span "Тикет #9785 от Ящик_служебный_mailbox_operator [[EMAIL_ADDRESS][DOMAIN_NAME]] (…" at bounding box center [479, 366] width 291 height 24
type input "Тикет #9785 от Ящик_служебный_mailbox_operator [[EMAIL_ADDRESS][DOMAIN_NAME]] (…"
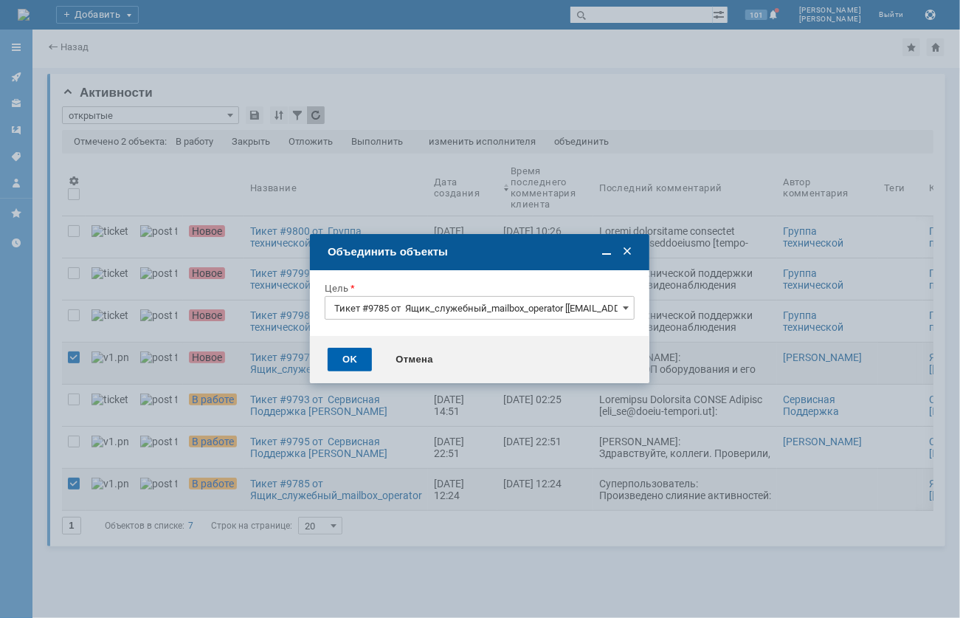
click at [343, 364] on div "OK" at bounding box center [350, 360] width 44 height 24
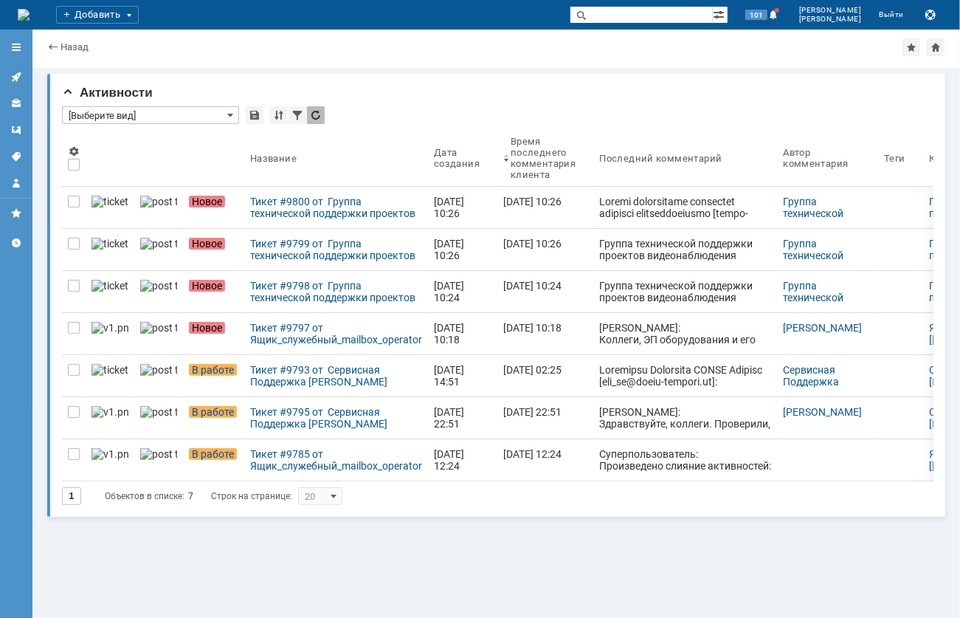
type input "открытые"
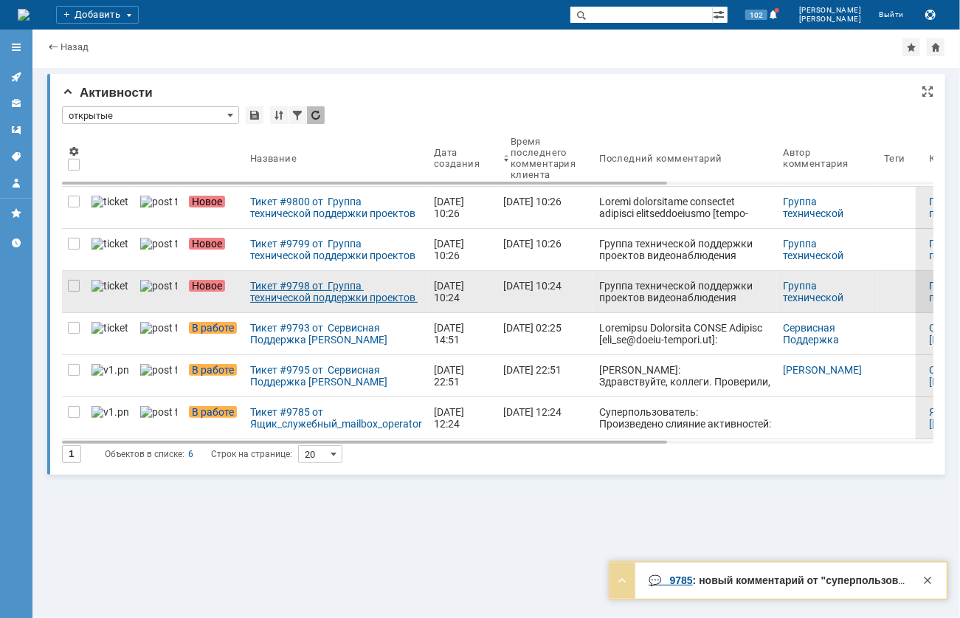
click at [276, 300] on div "Тикет #9798 от Группа технической поддержки проектов видеонаблюдения [smena-gp@…" at bounding box center [336, 292] width 172 height 24
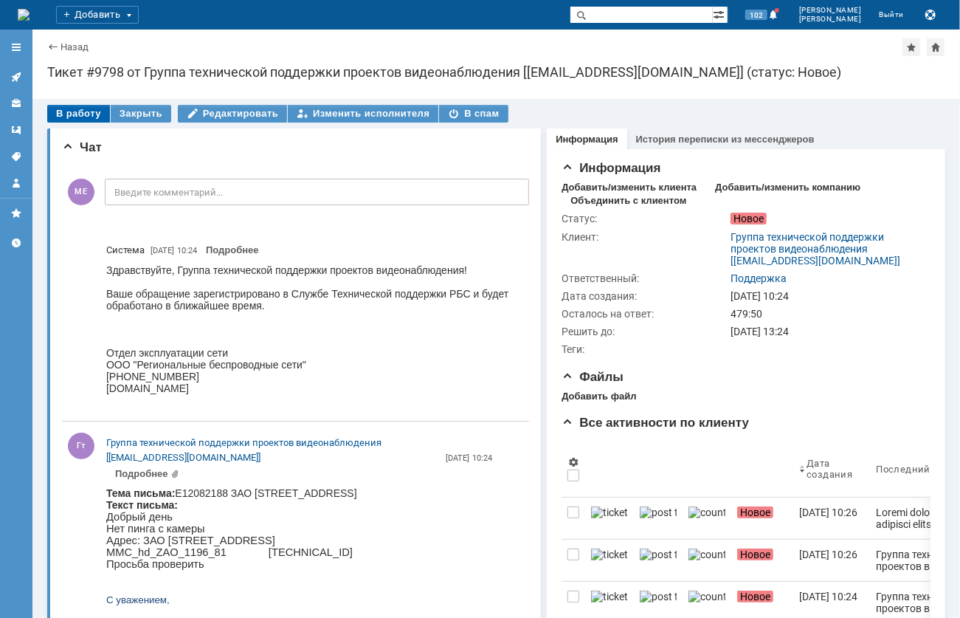
click at [61, 111] on div "В работу" at bounding box center [78, 114] width 63 height 18
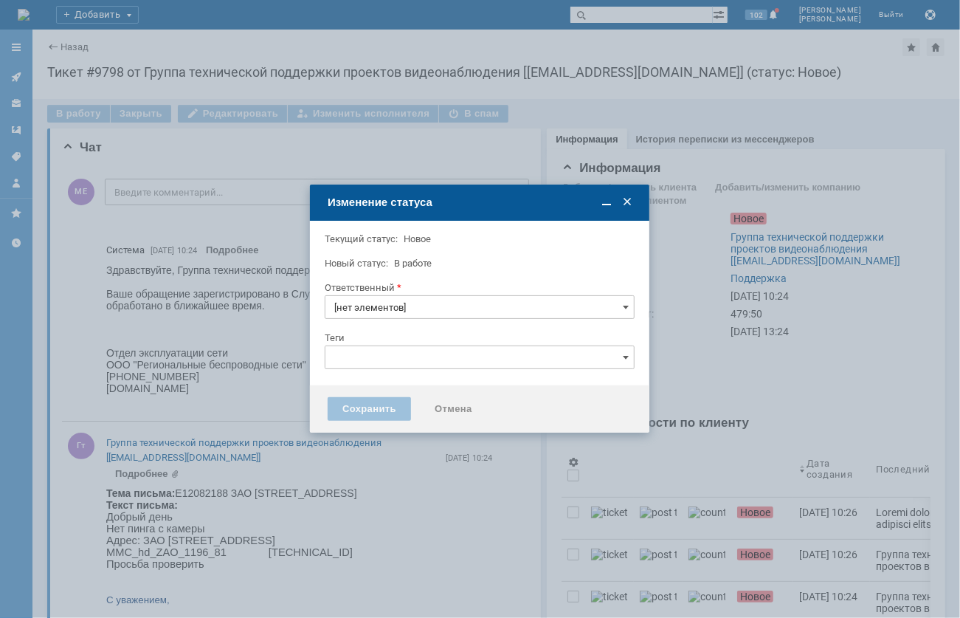
type input "Поддержка"
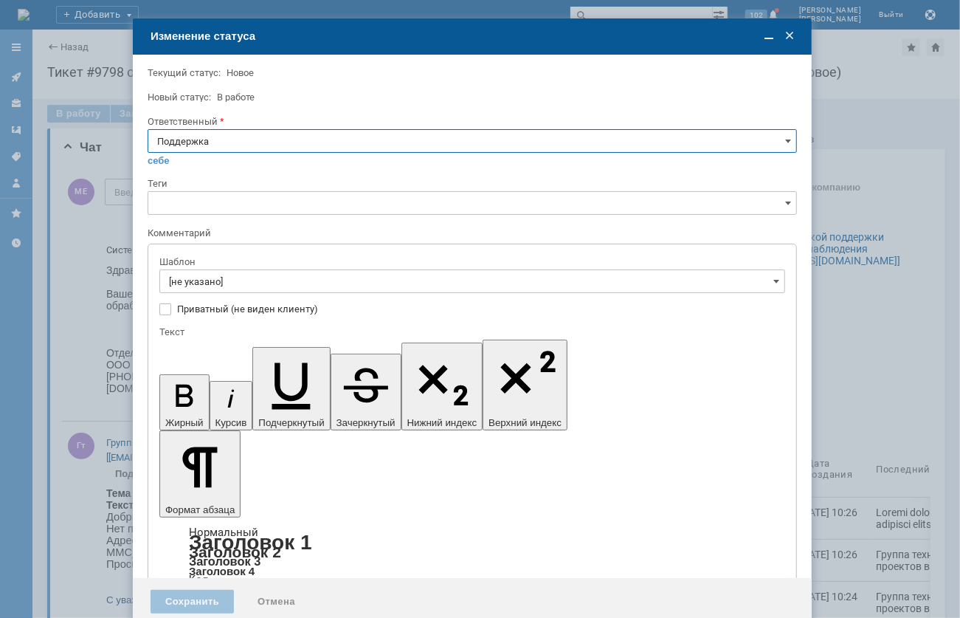
click at [288, 145] on input "Поддержка" at bounding box center [473, 141] width 650 height 24
click at [210, 296] on span "[PERSON_NAME]" at bounding box center [472, 290] width 630 height 12
type input "[PERSON_NAME]"
click at [216, 290] on div "Шаблон [не указано]" at bounding box center [472, 279] width 626 height 48
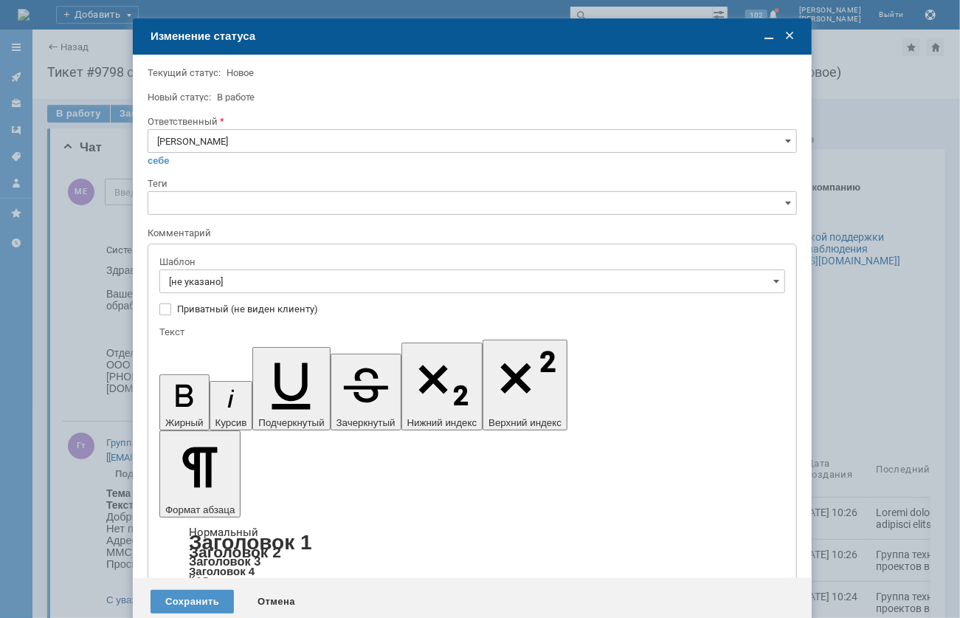
click at [216, 290] on input "[не указано]" at bounding box center [472, 281] width 626 height 24
click at [306, 325] on div "[операторы] Авария на транзите" at bounding box center [472, 334] width 624 height 24
type input "[операторы] Авария на транзите"
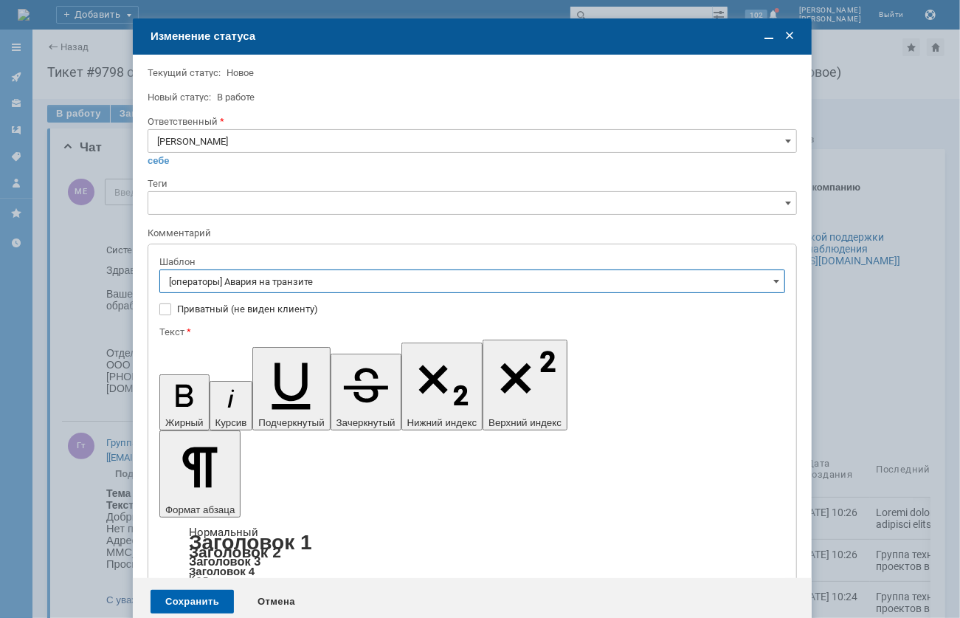
click at [207, 590] on div "Сохранить" at bounding box center [192, 602] width 83 height 24
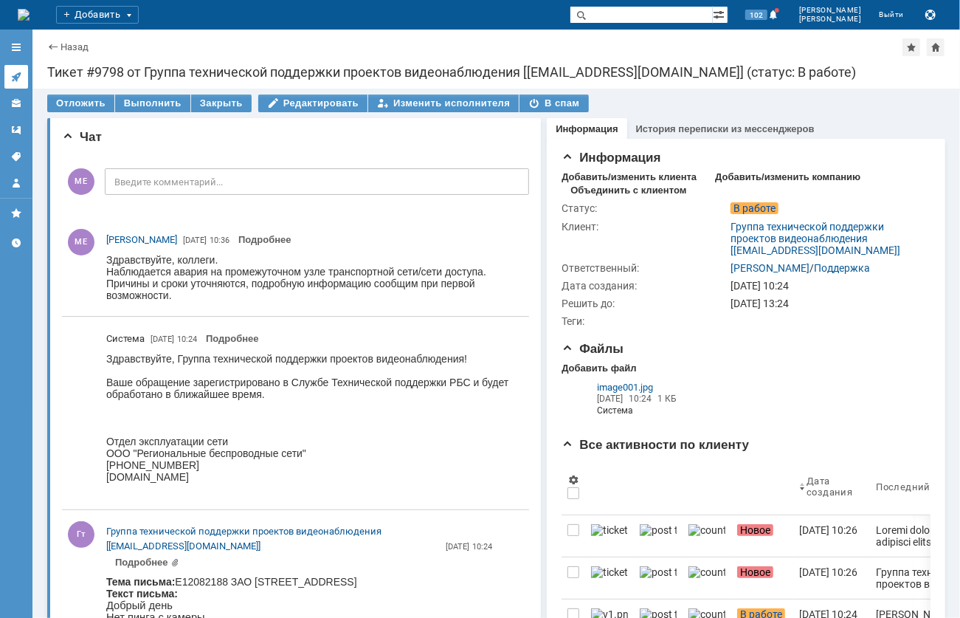
click at [15, 72] on icon at bounding box center [16, 77] width 12 height 12
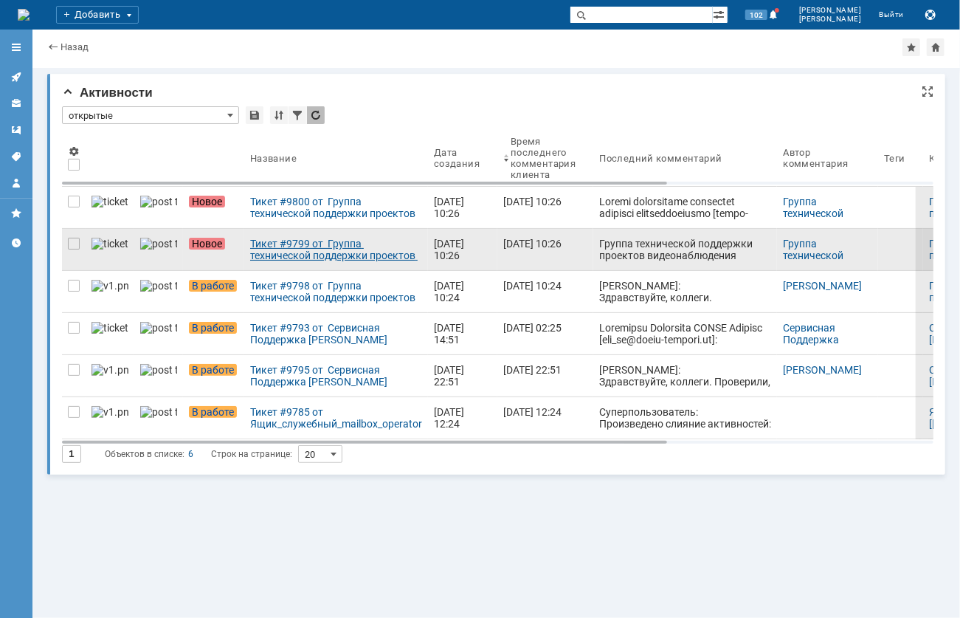
click at [289, 252] on div "Тикет #9799 от Группа технической поддержки проектов видеонаблюдения [smena-gp@…" at bounding box center [336, 250] width 172 height 24
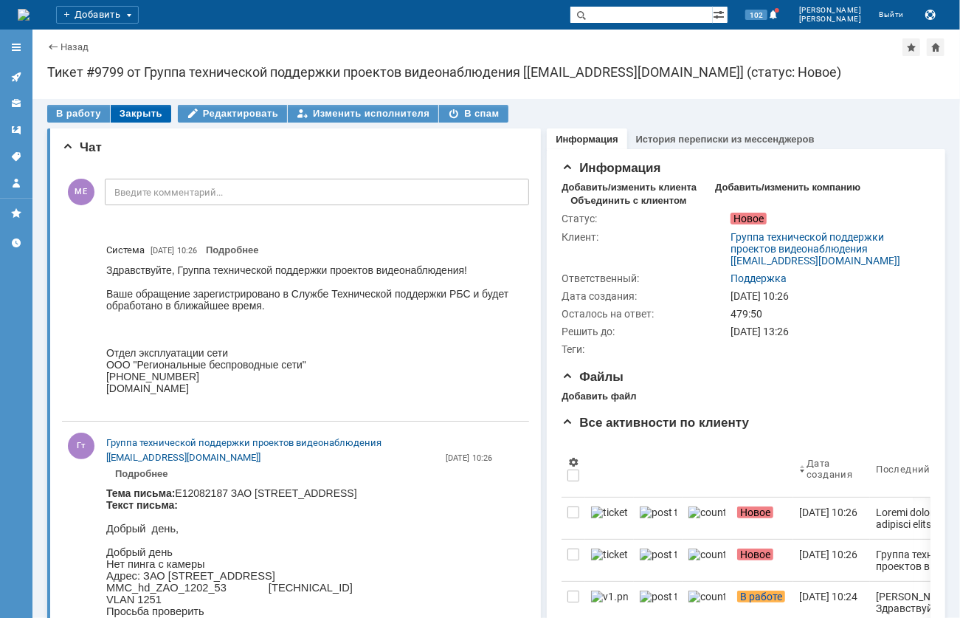
click at [151, 110] on div "Закрыть" at bounding box center [141, 114] width 61 height 18
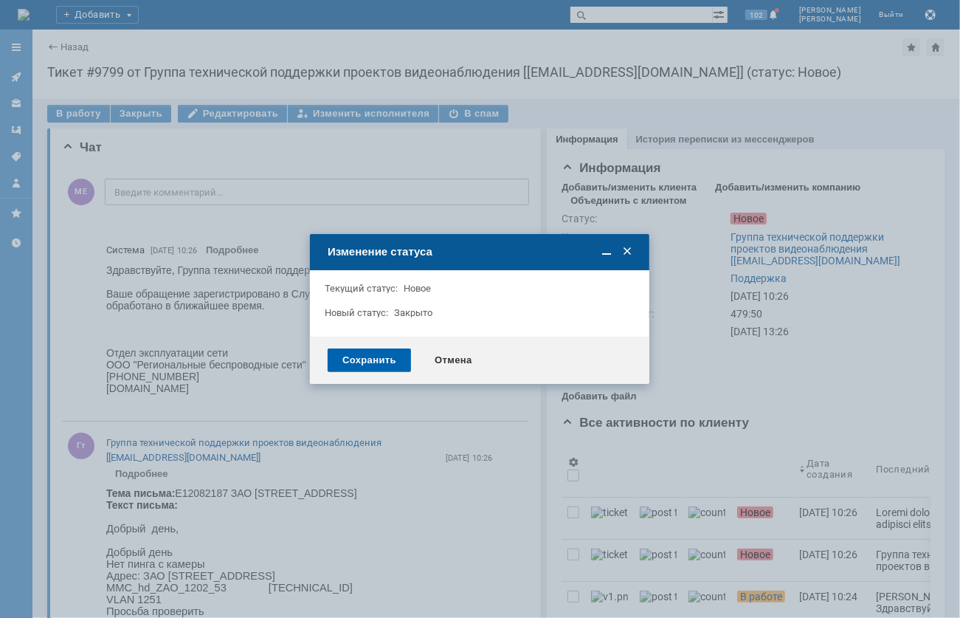
click at [368, 370] on div "Сохранить" at bounding box center [369, 360] width 83 height 24
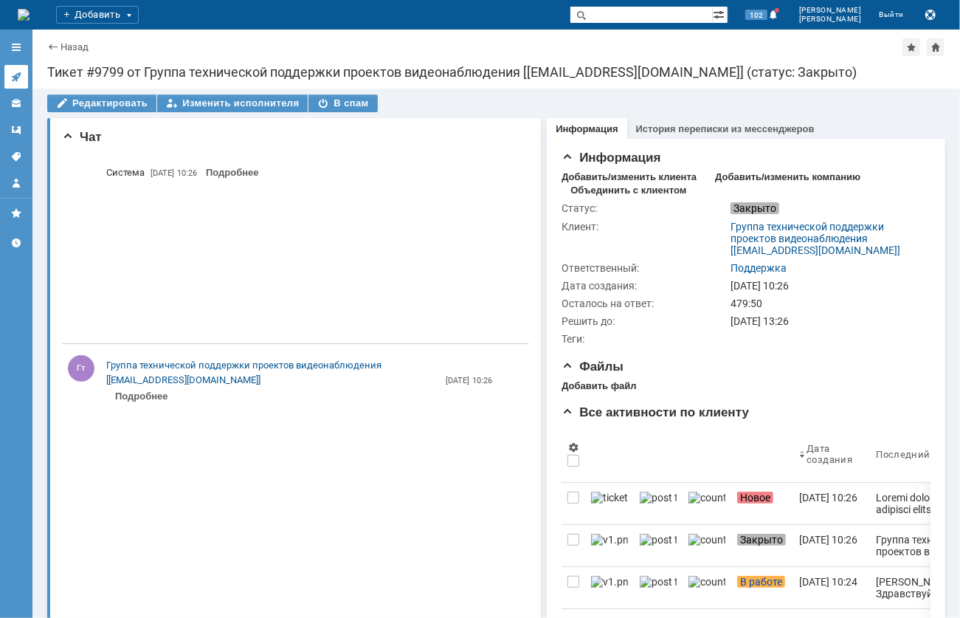
click at [6, 71] on link at bounding box center [16, 77] width 24 height 24
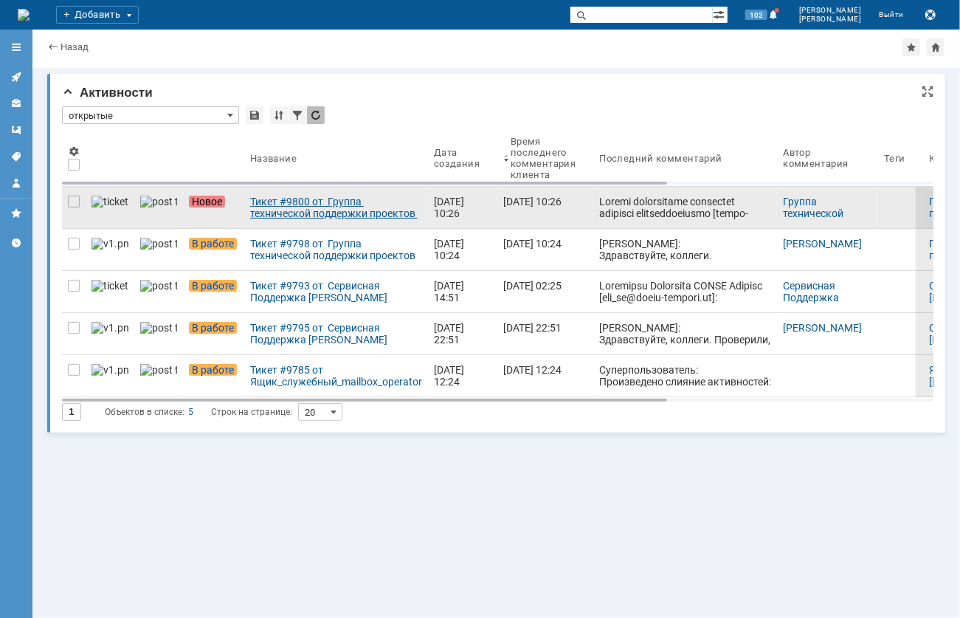
click at [283, 211] on div "Тикет #9800 от Группа технической поддержки проектов видеонаблюдения [smena-gp@…" at bounding box center [336, 208] width 172 height 24
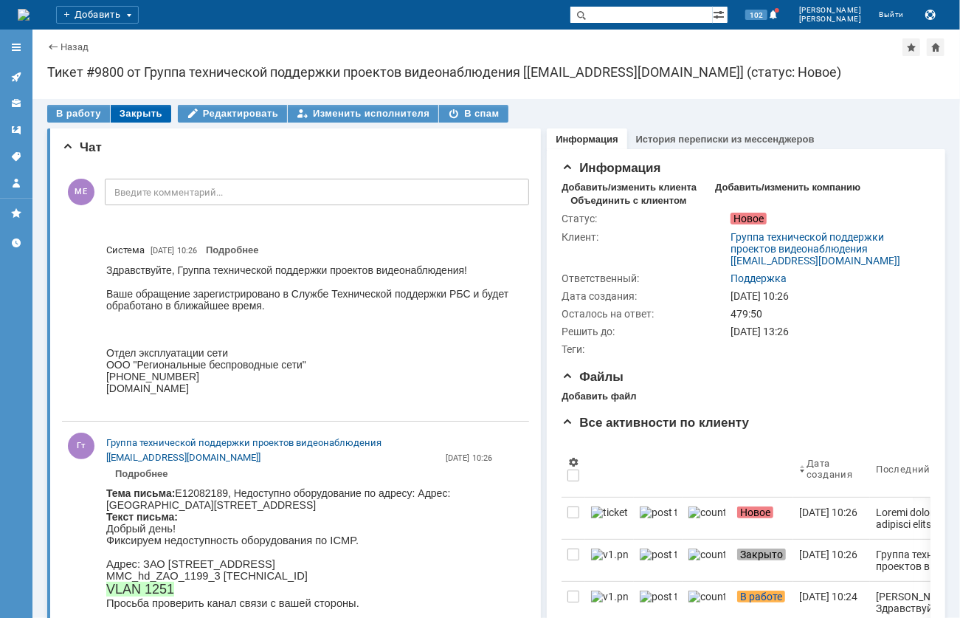
click at [145, 114] on div "Закрыть" at bounding box center [141, 114] width 61 height 18
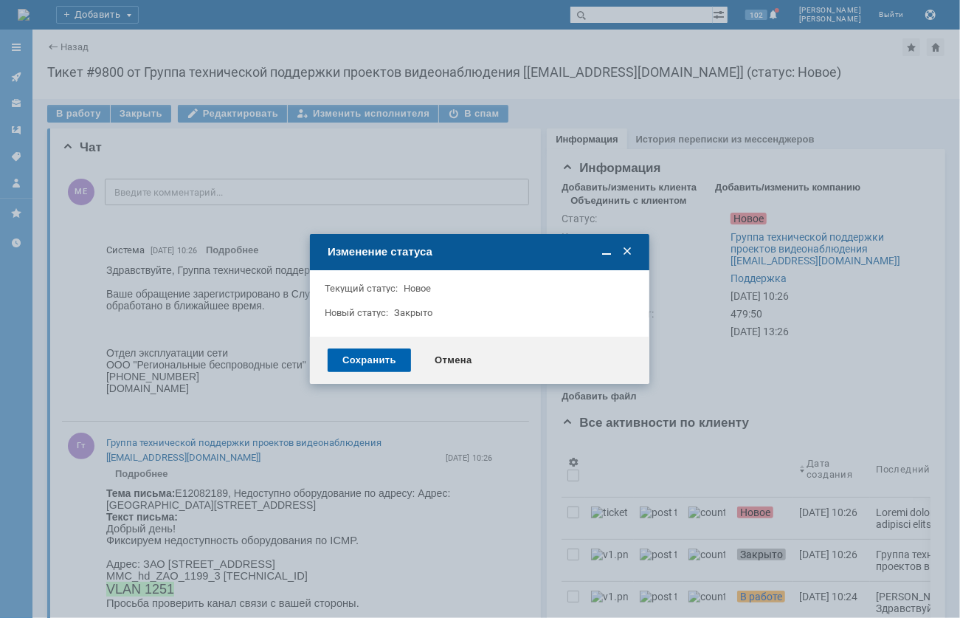
click at [353, 354] on div "Сохранить" at bounding box center [369, 360] width 83 height 24
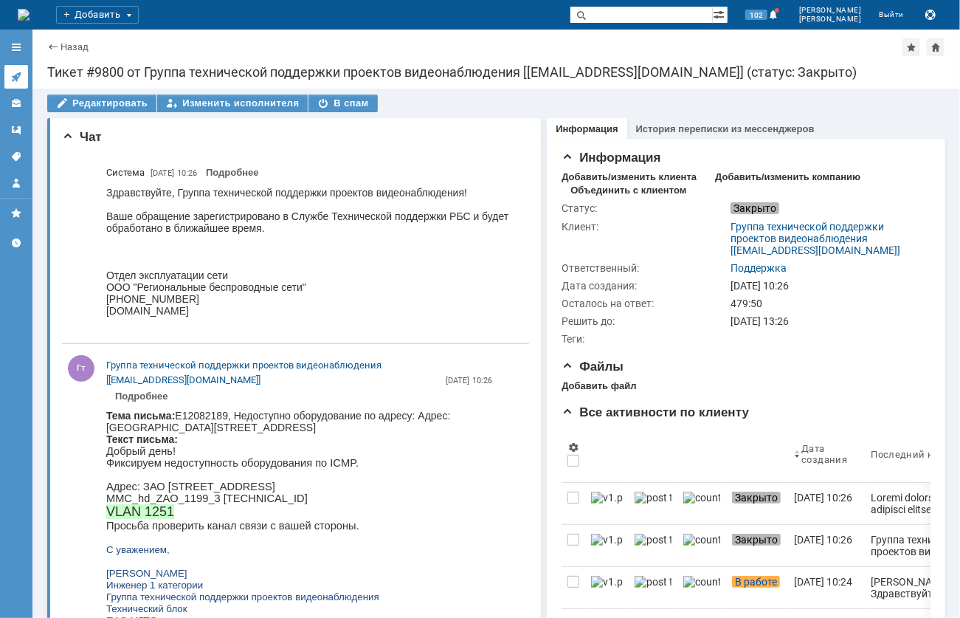
click at [27, 74] on link at bounding box center [16, 77] width 24 height 24
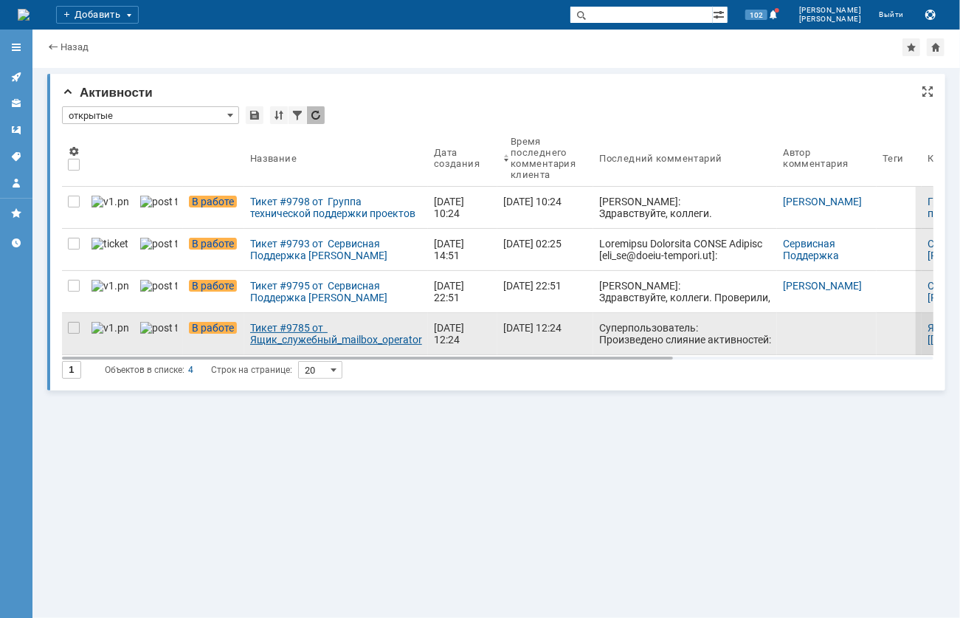
click at [305, 328] on div "Тикет #9785 от Ящик_служебный_mailbox_operator [[EMAIL_ADDRESS][DOMAIN_NAME]] (…" at bounding box center [336, 334] width 172 height 24
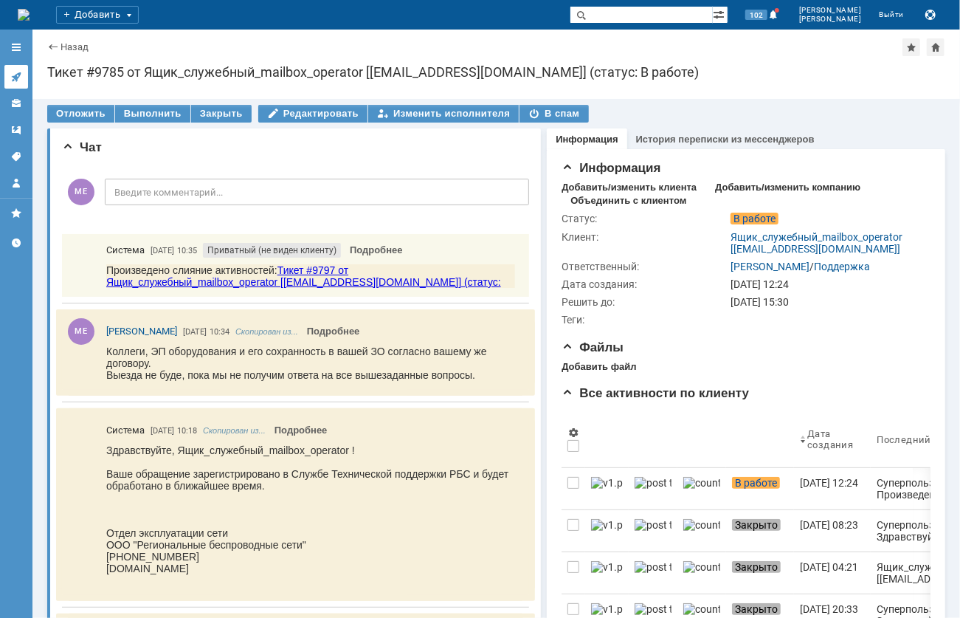
click at [21, 77] on icon at bounding box center [16, 77] width 12 height 12
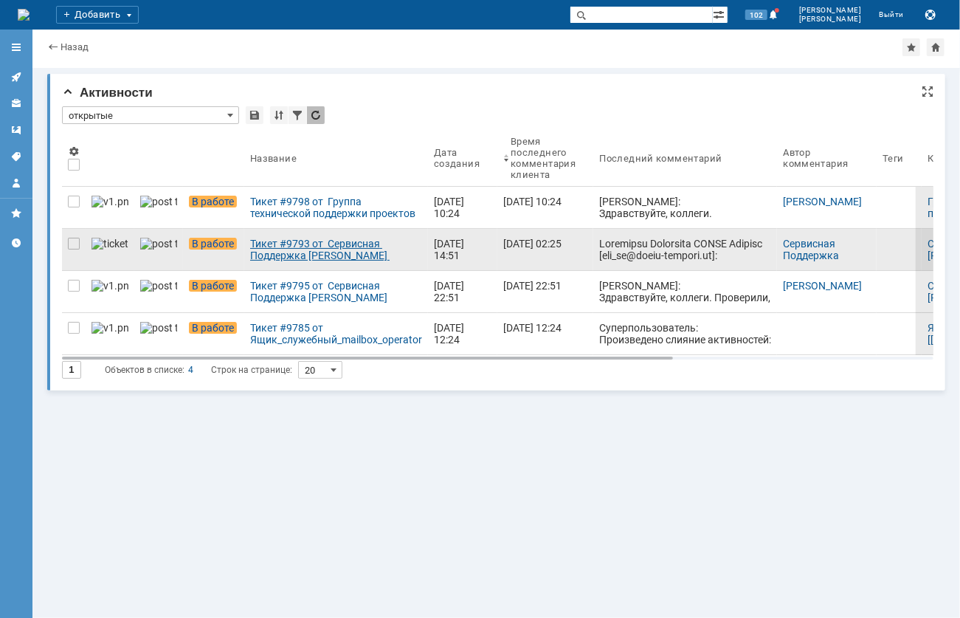
click at [272, 252] on div "Тикет #9793 от Сервисная Поддержка [PERSON_NAME] [[EMAIL_ADDRESS][DOMAIN_NAME]]…" at bounding box center [336, 250] width 172 height 24
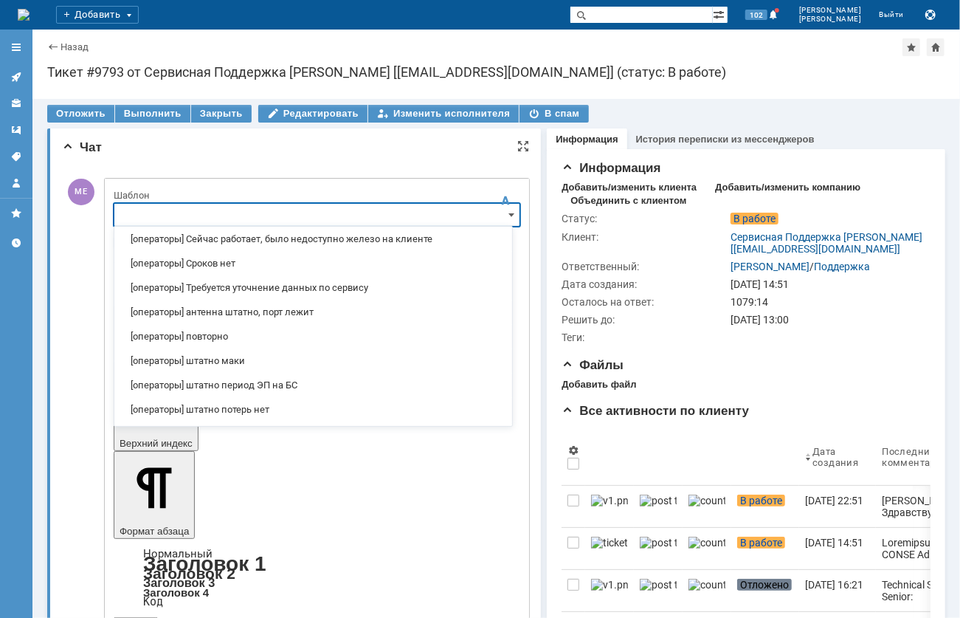
scroll to position [164, 0]
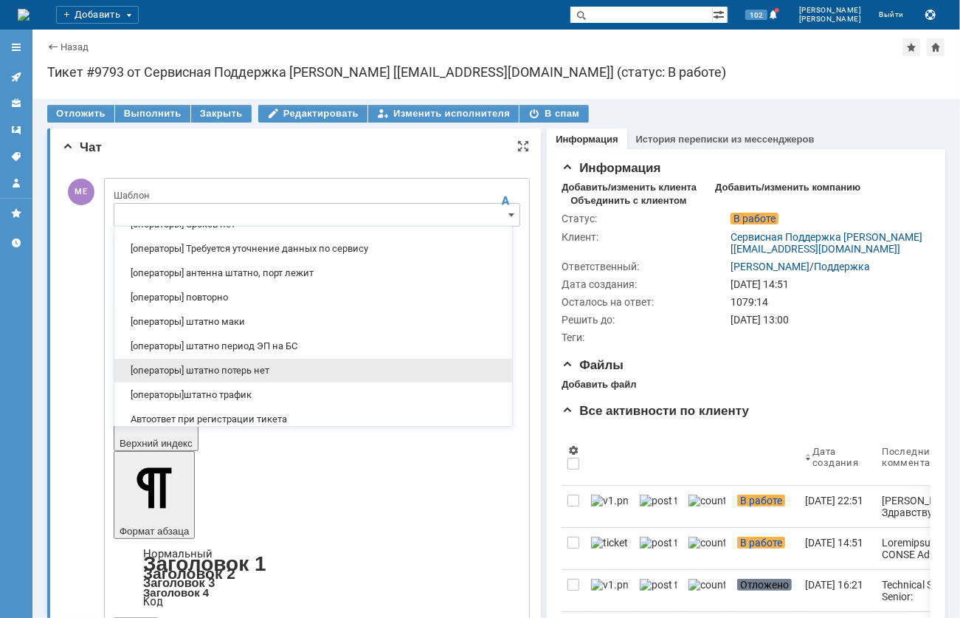
click at [296, 375] on span "[операторы] штатно потерь нет" at bounding box center [313, 371] width 380 height 12
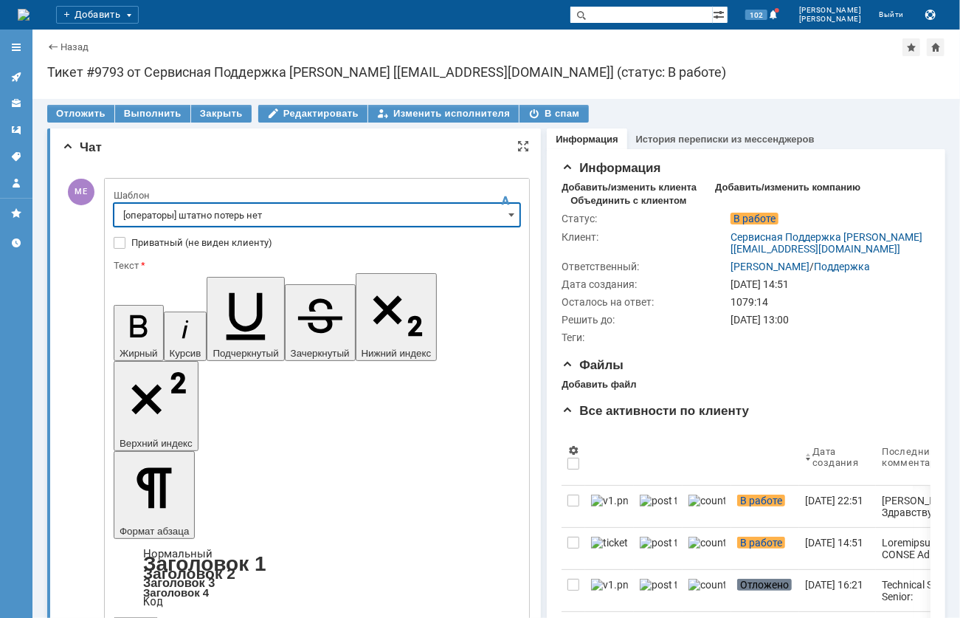
type input "[операторы] штатно потерь нет"
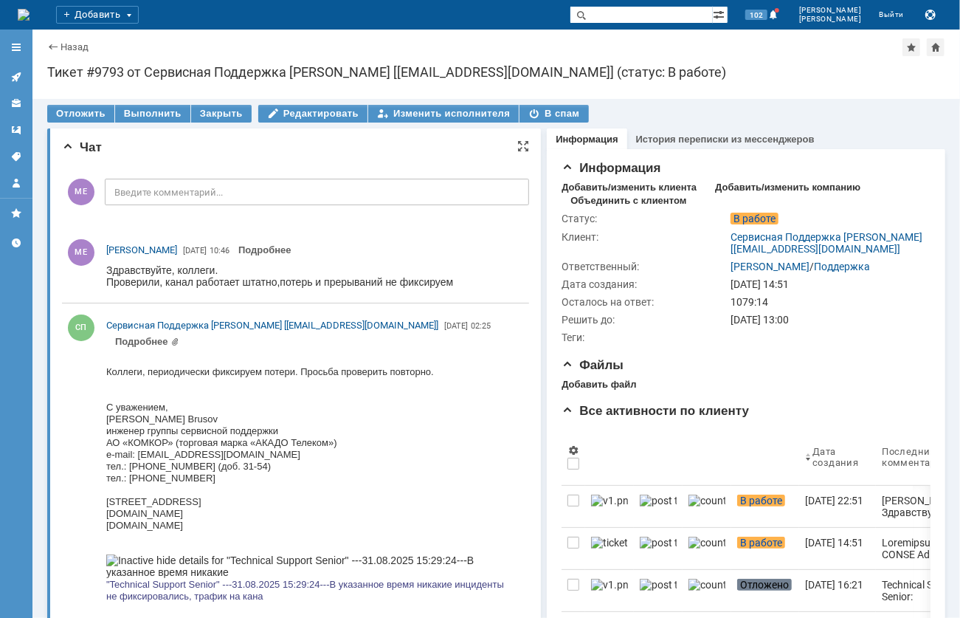
scroll to position [0, 0]
click at [22, 72] on link at bounding box center [16, 77] width 24 height 24
